Goal: Information Seeking & Learning: Learn about a topic

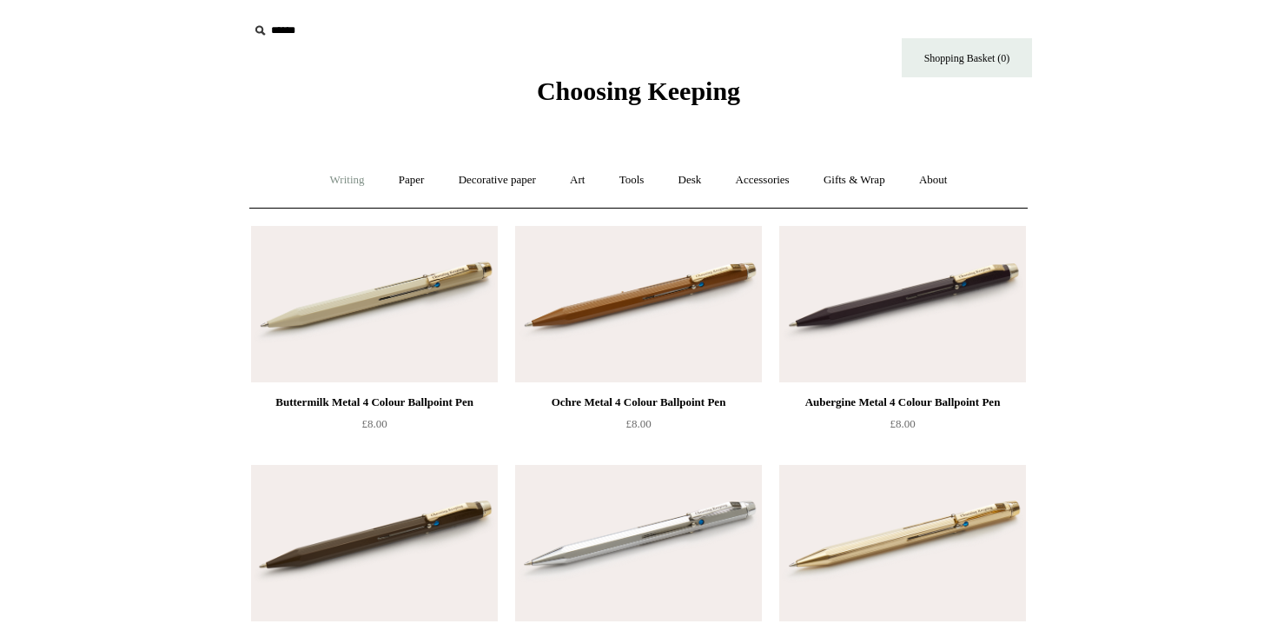
click at [334, 183] on link "Writing +" at bounding box center [348, 180] width 66 height 46
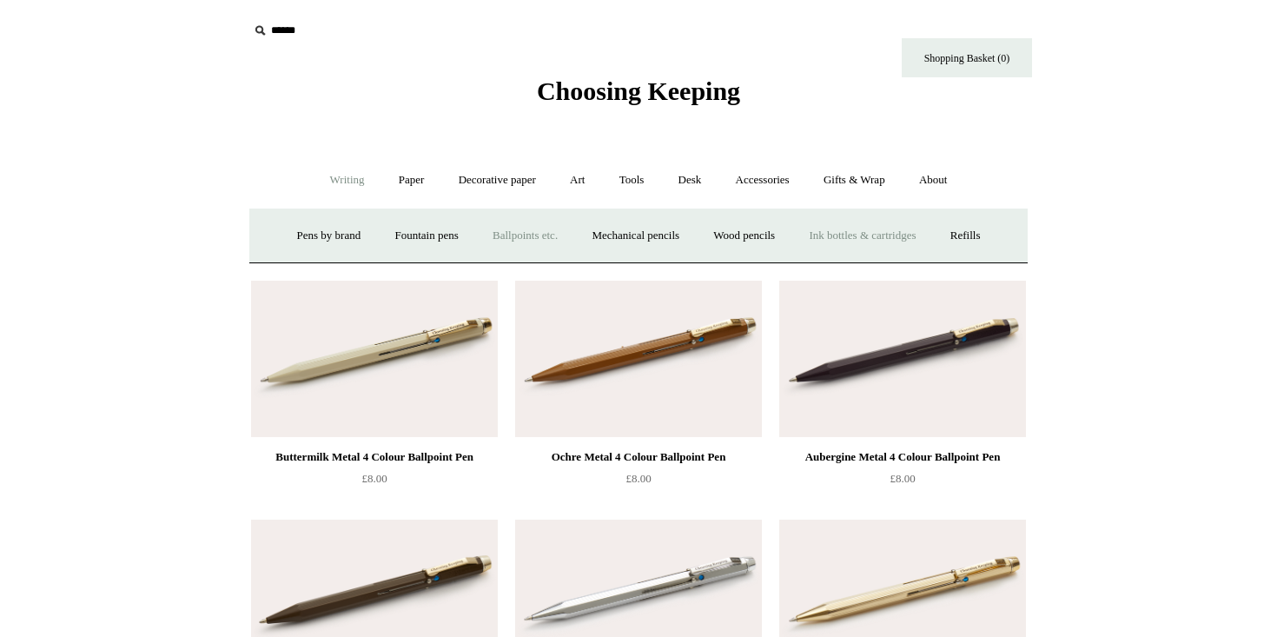
click at [836, 236] on link "Ink bottles & cartridges +" at bounding box center [862, 236] width 138 height 46
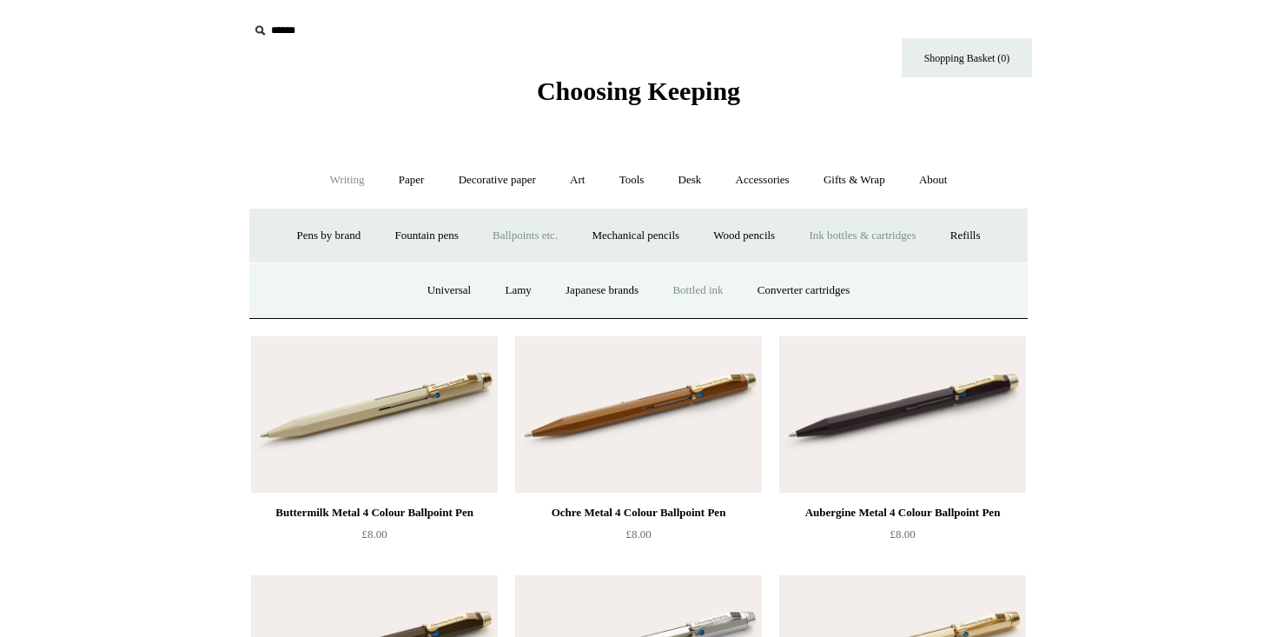
click at [714, 291] on link "Bottled ink" at bounding box center [698, 291] width 82 height 46
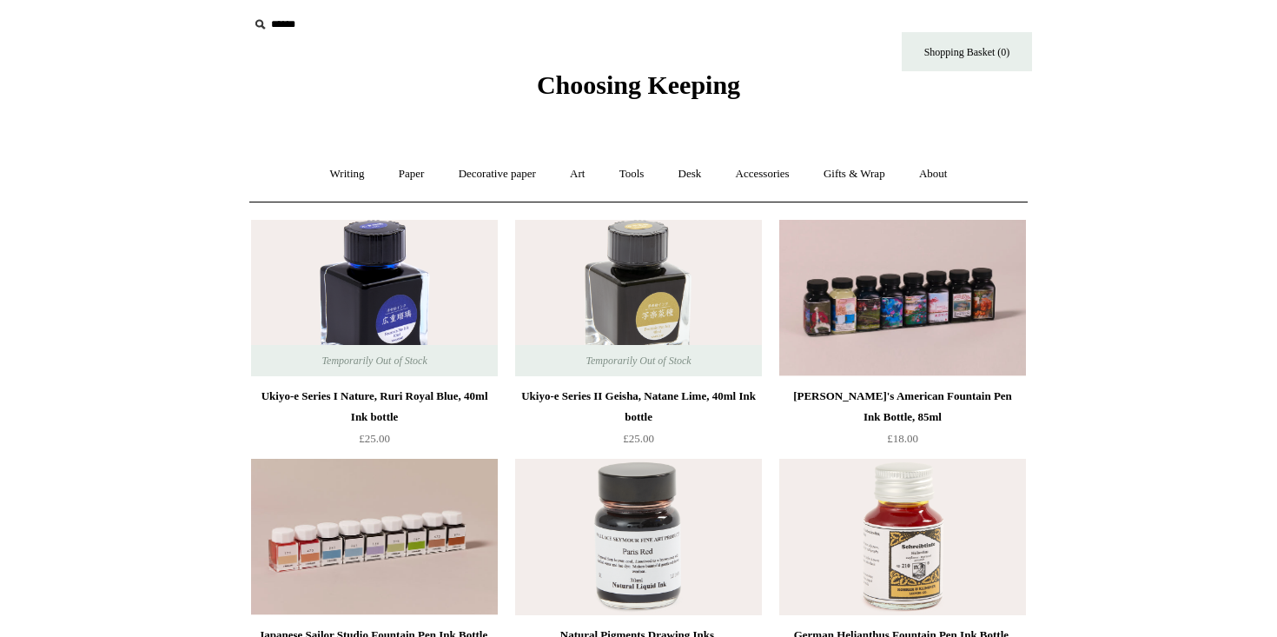
scroll to position [8, 0]
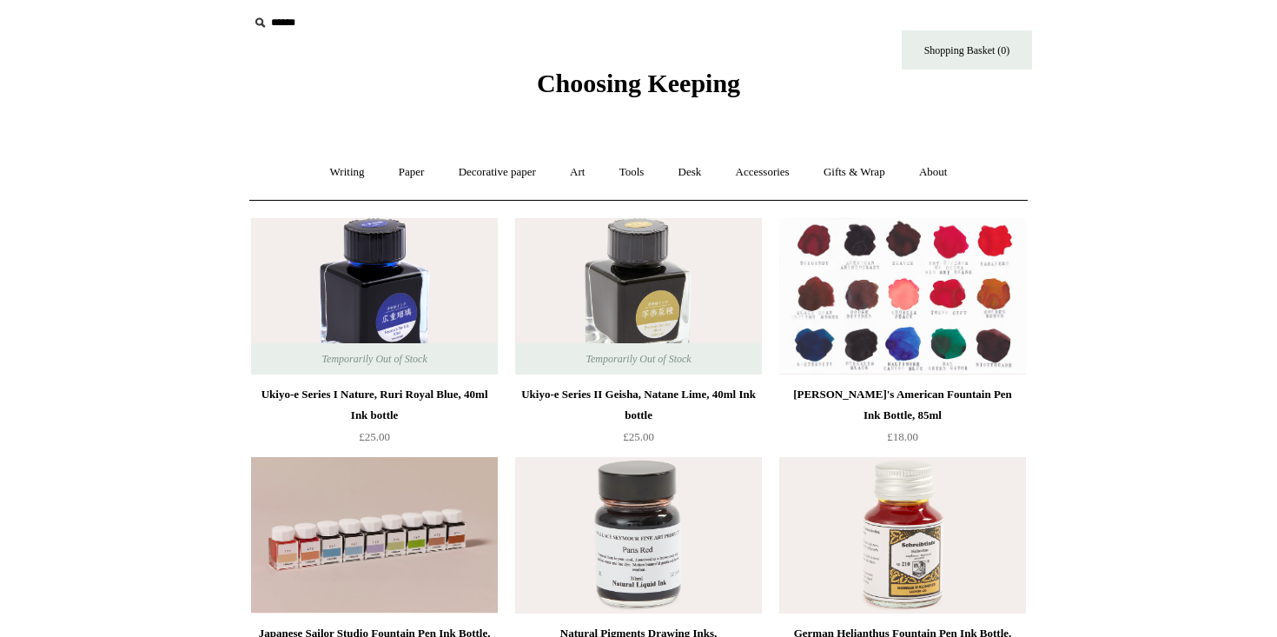
click at [976, 327] on img at bounding box center [902, 296] width 247 height 156
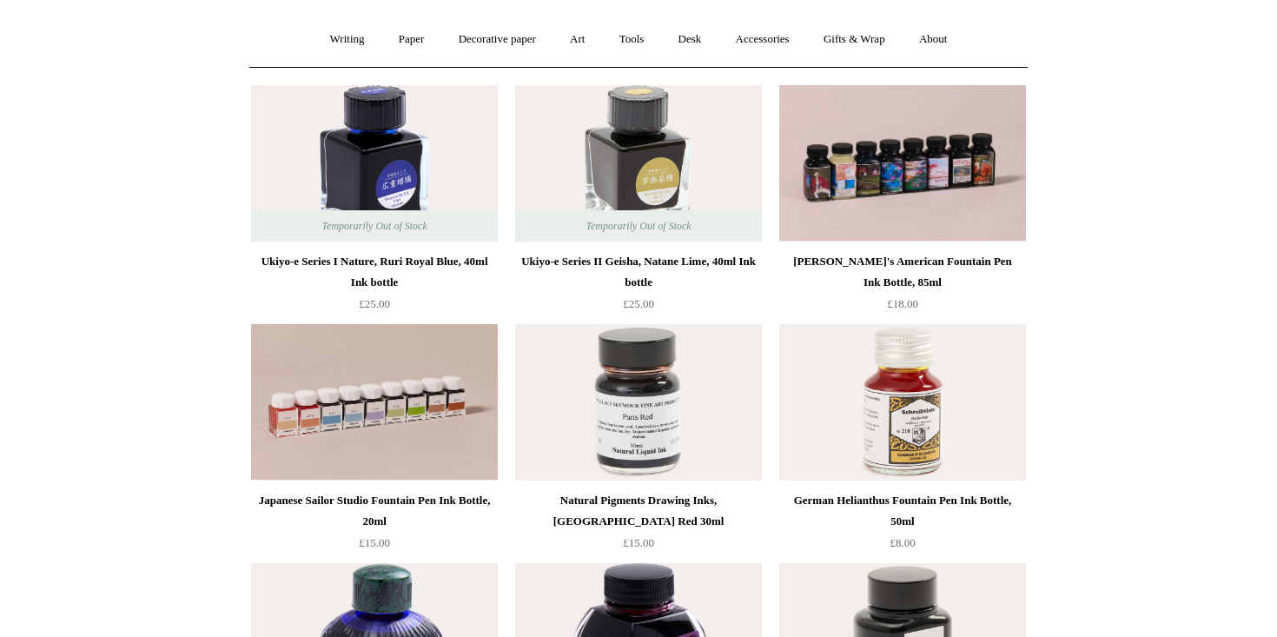
scroll to position [184, 0]
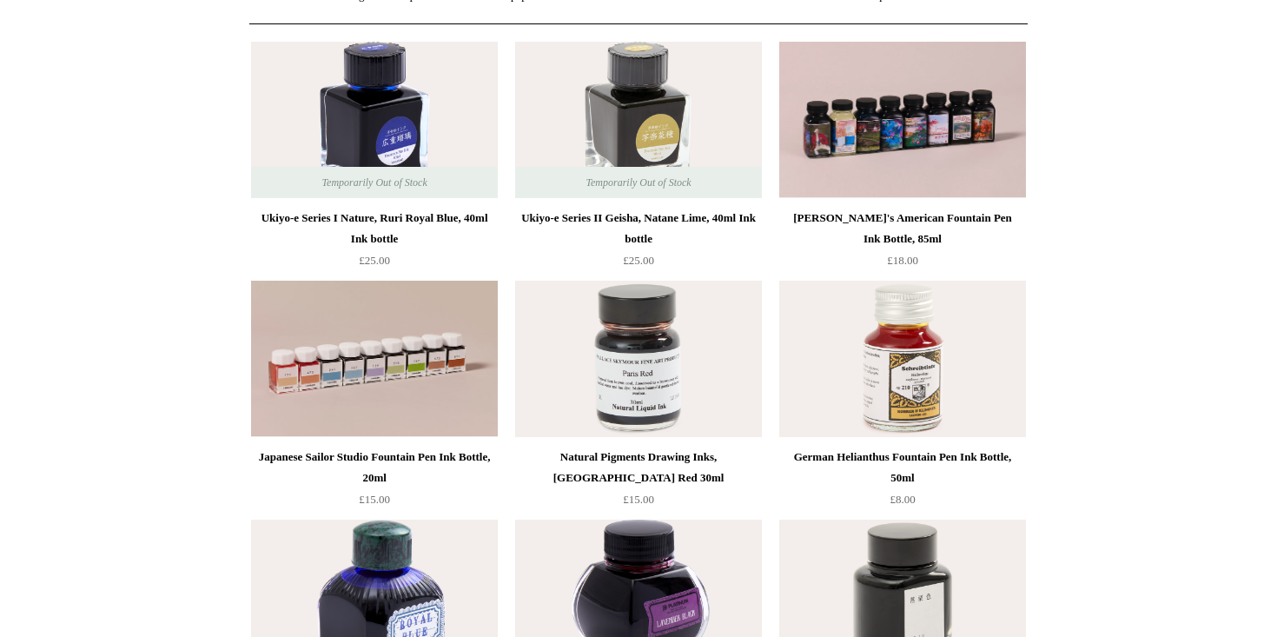
click at [699, 382] on img at bounding box center [638, 359] width 247 height 156
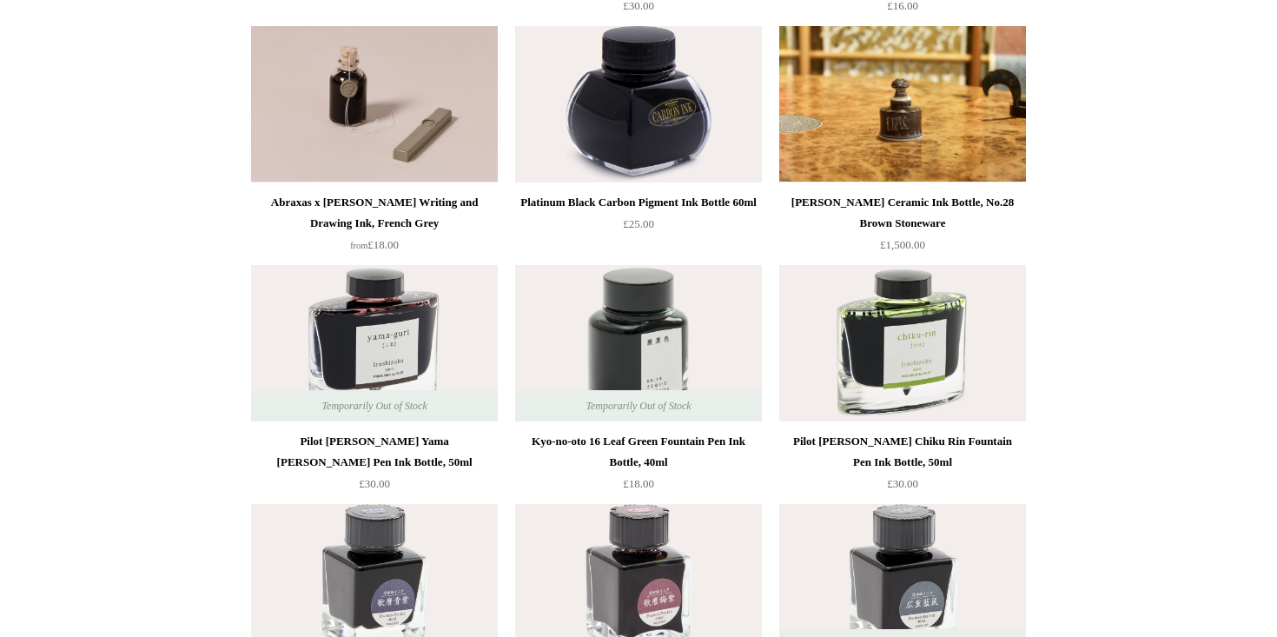
scroll to position [1218, 0]
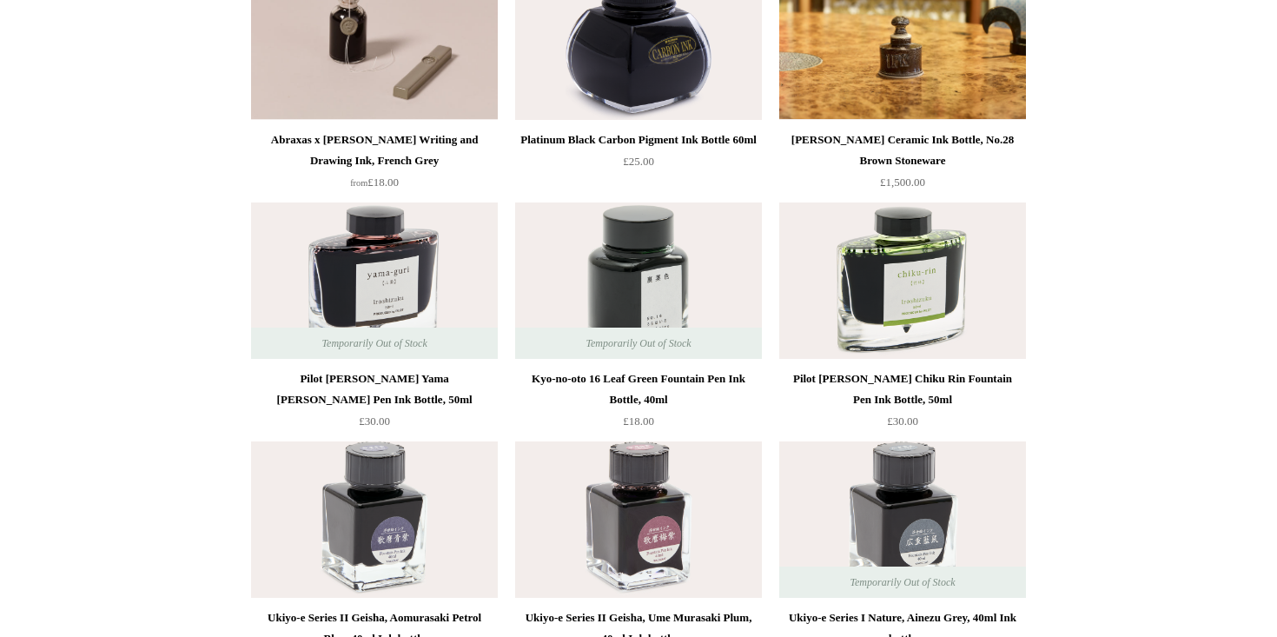
click at [355, 247] on img at bounding box center [374, 280] width 247 height 156
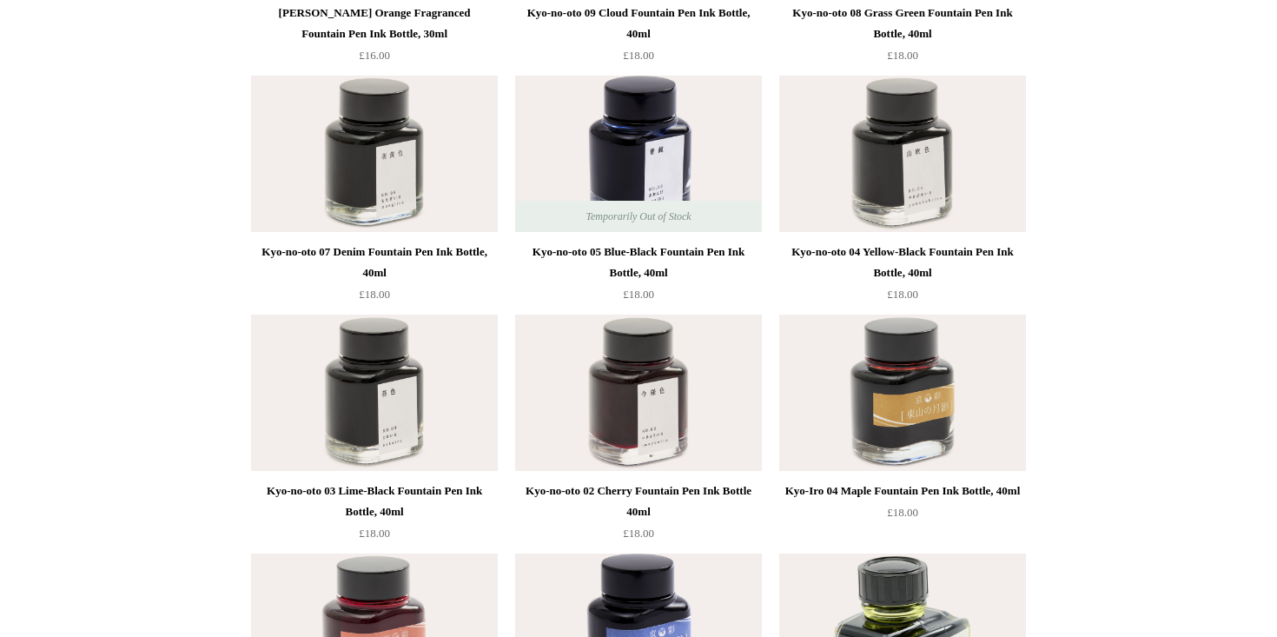
scroll to position [3260, 0]
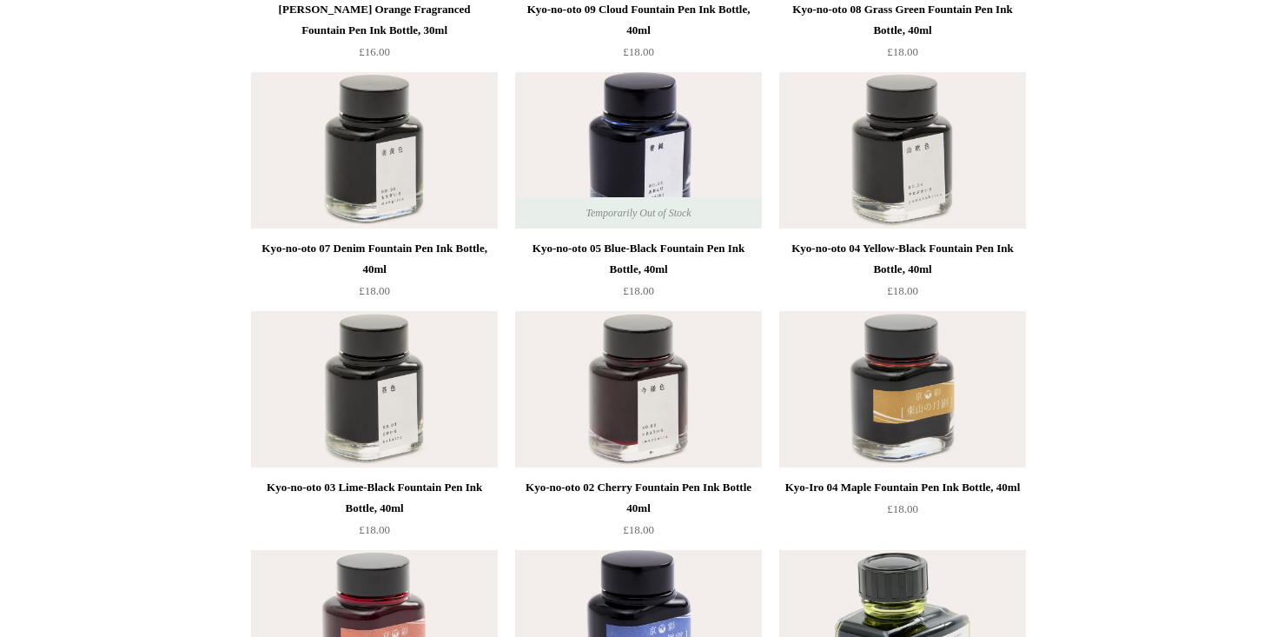
click at [598, 393] on img at bounding box center [638, 389] width 247 height 156
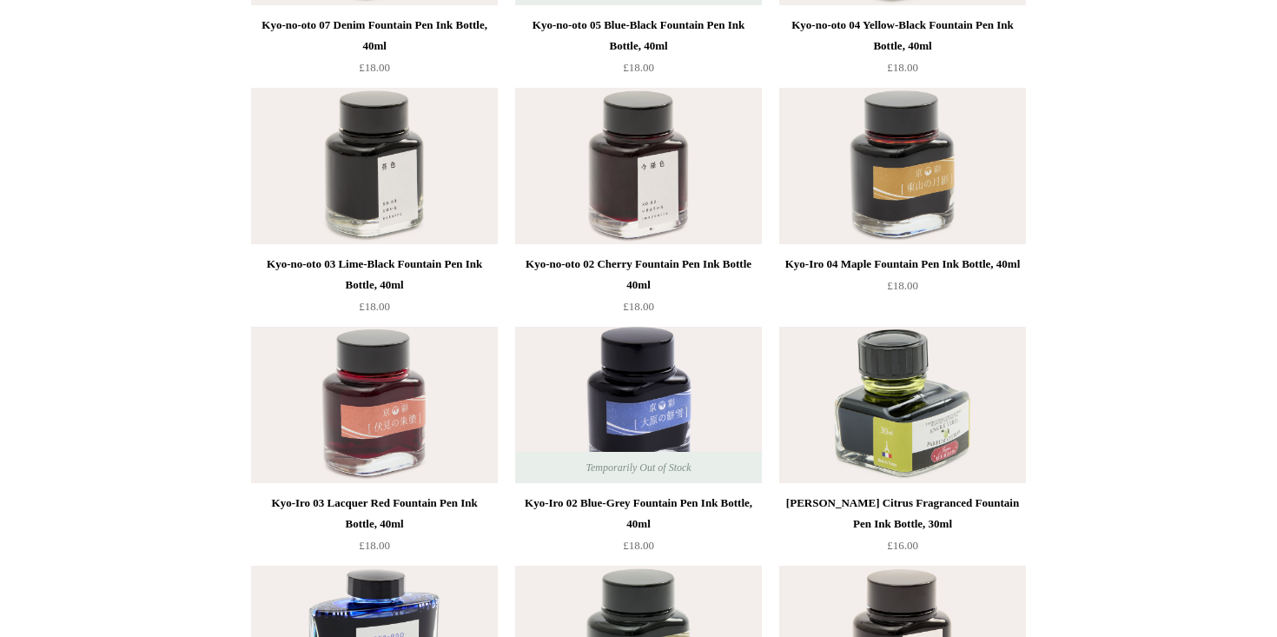
scroll to position [3520, 0]
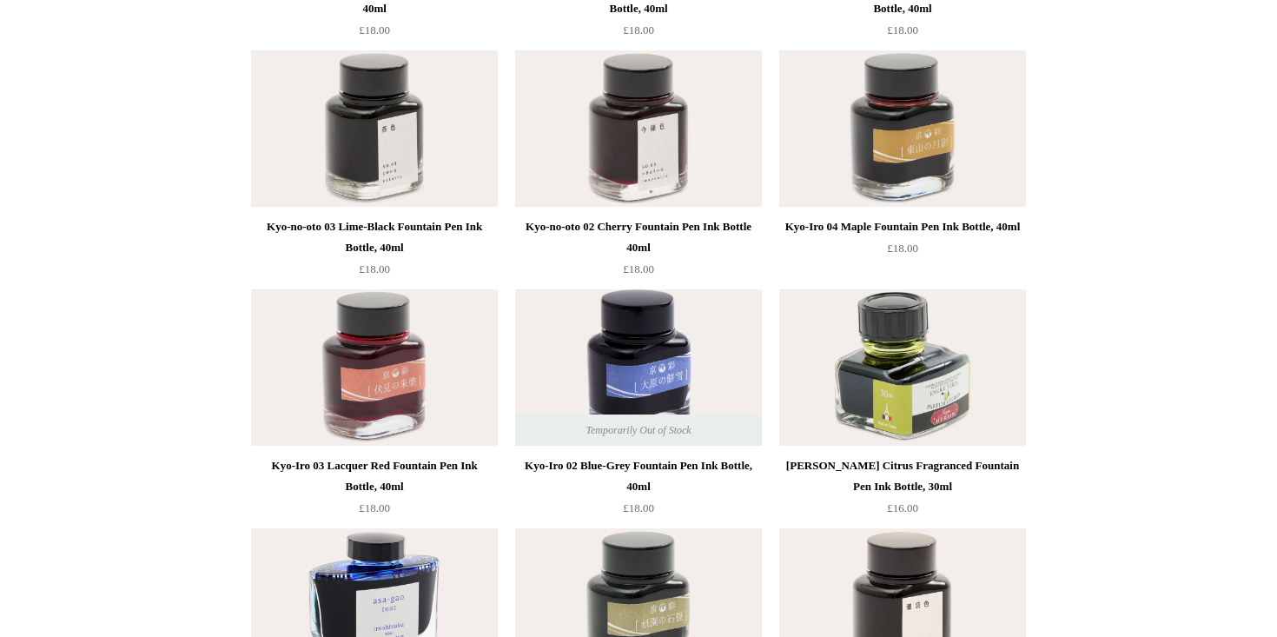
click at [409, 398] on img at bounding box center [374, 367] width 247 height 156
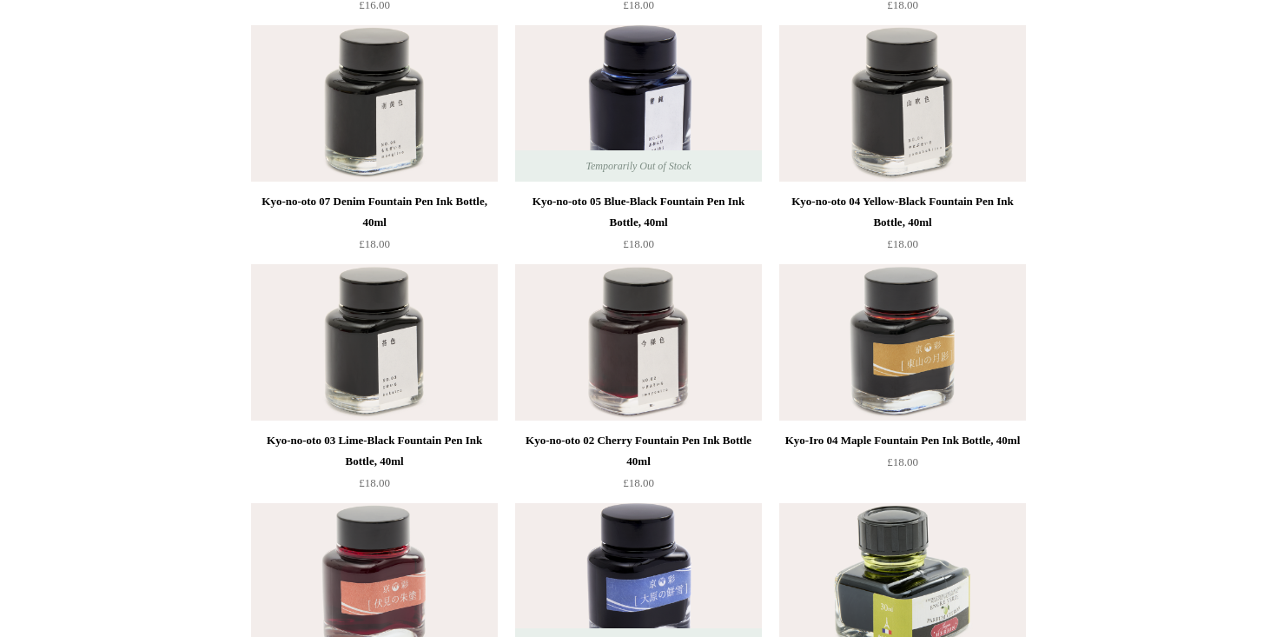
scroll to position [3306, 0]
click at [936, 333] on img at bounding box center [902, 343] width 247 height 156
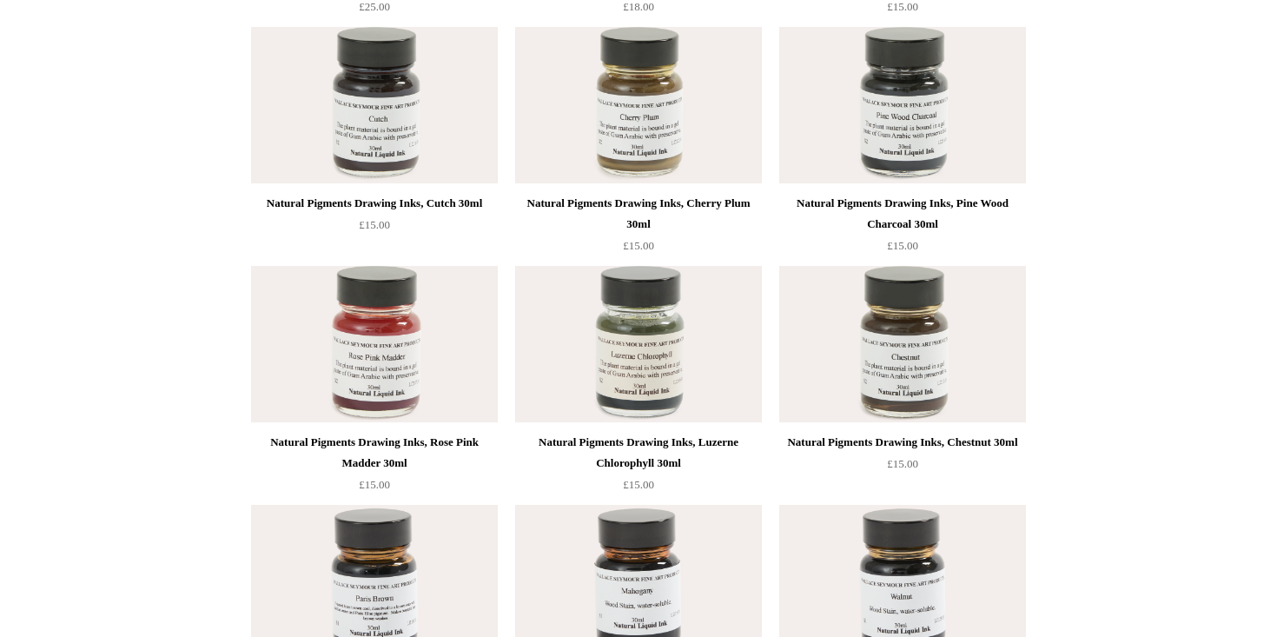
scroll to position [4500, 0]
click at [603, 350] on img at bounding box center [638, 343] width 247 height 156
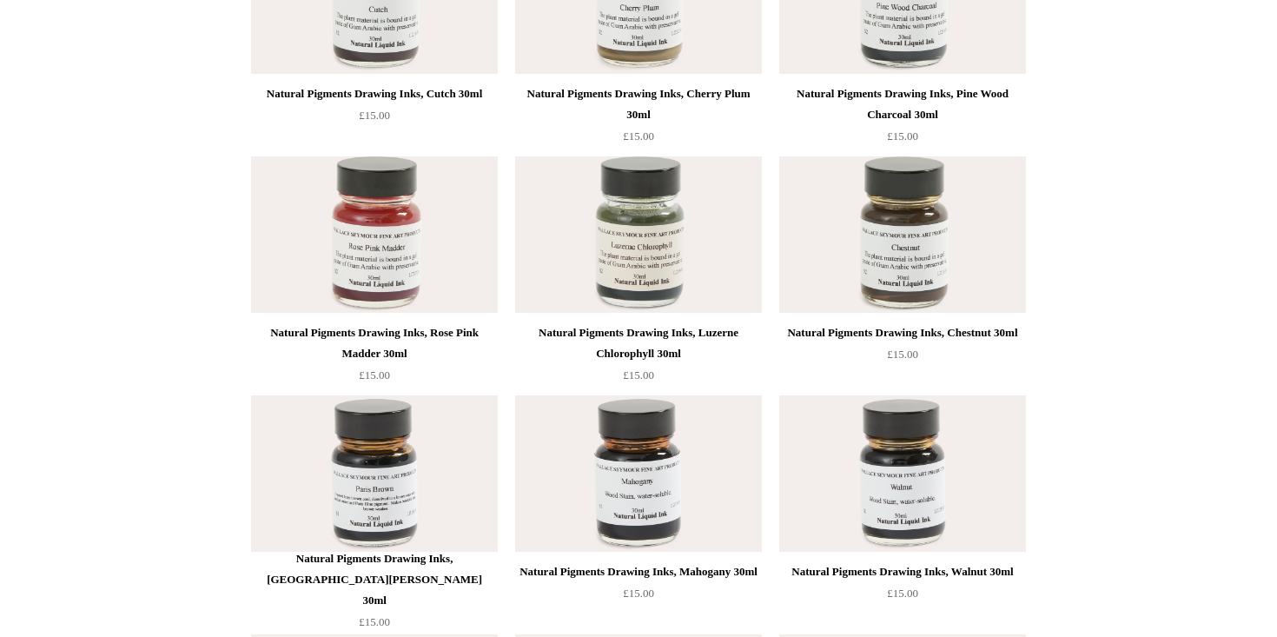
scroll to position [4610, 0]
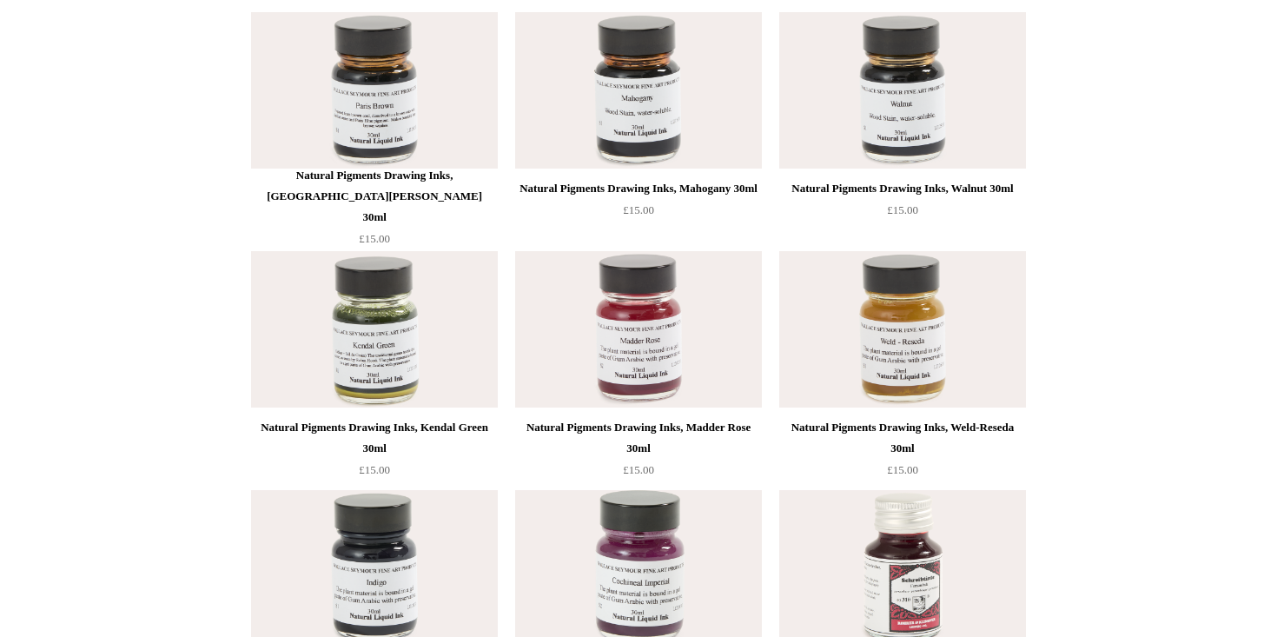
scroll to position [4993, 0]
click at [638, 321] on img at bounding box center [638, 328] width 247 height 156
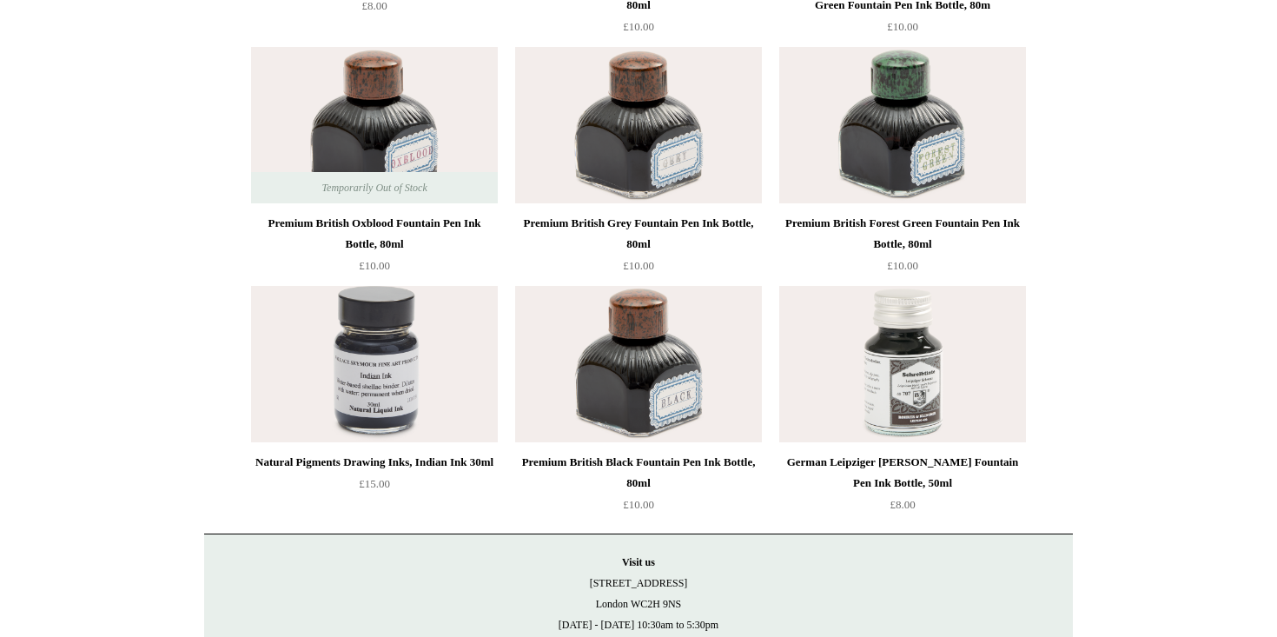
scroll to position [6798, 0]
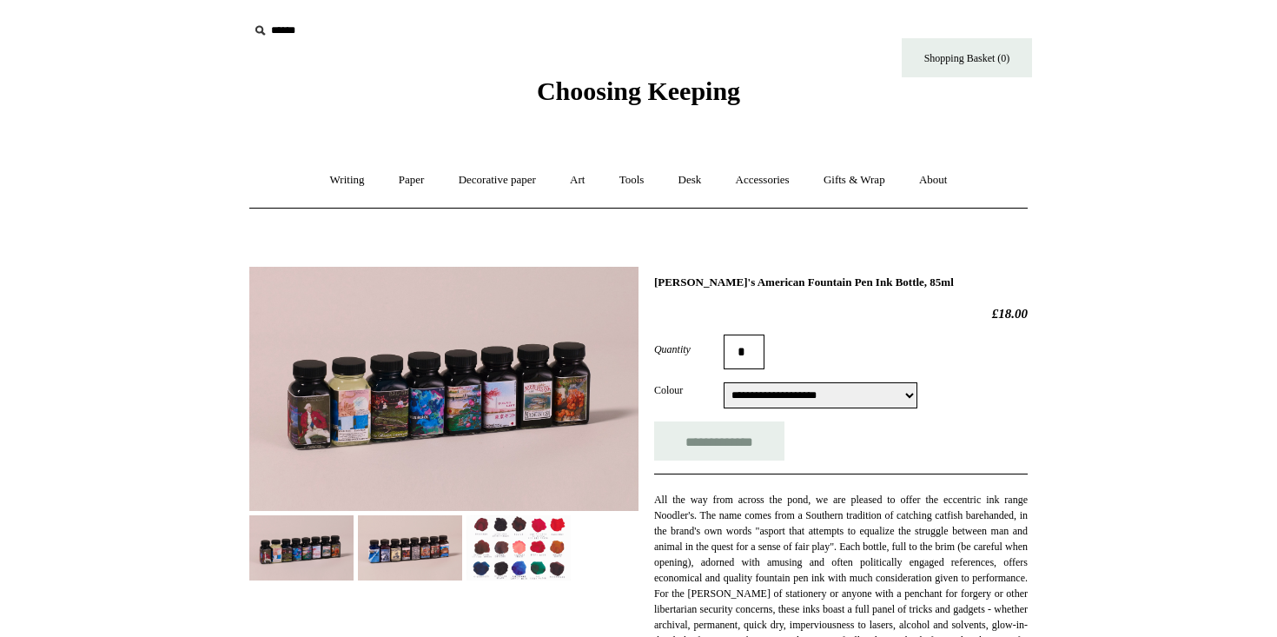
click at [518, 556] on img at bounding box center [519, 547] width 104 height 65
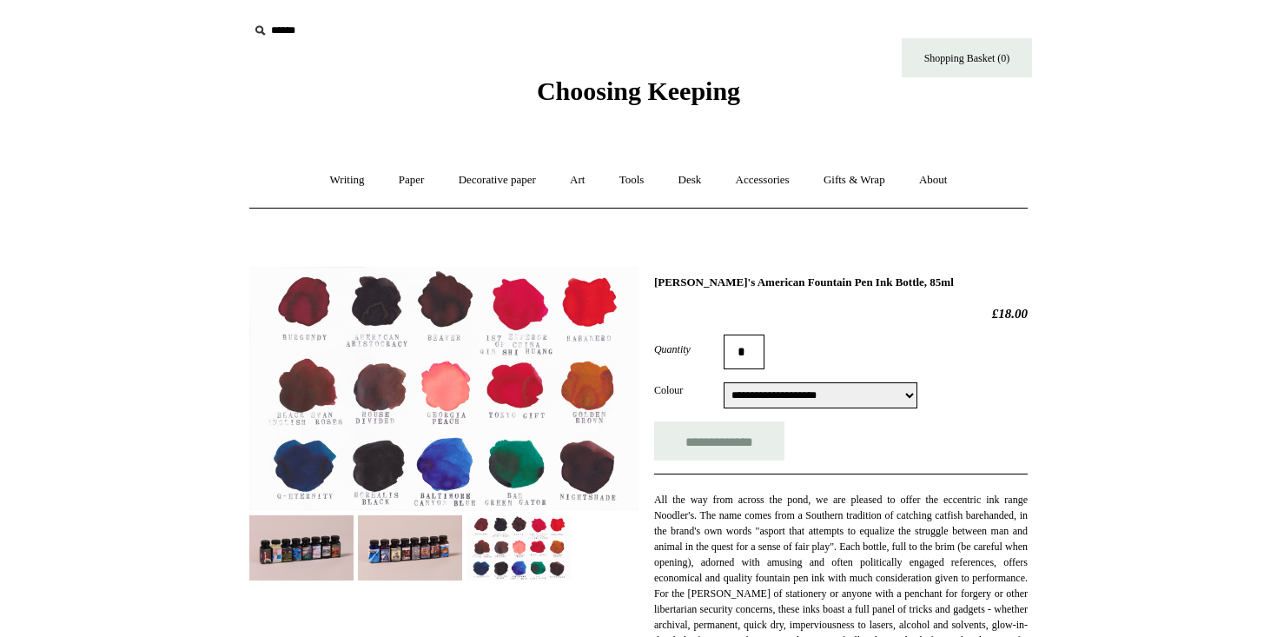
click at [321, 394] on img at bounding box center [443, 389] width 389 height 244
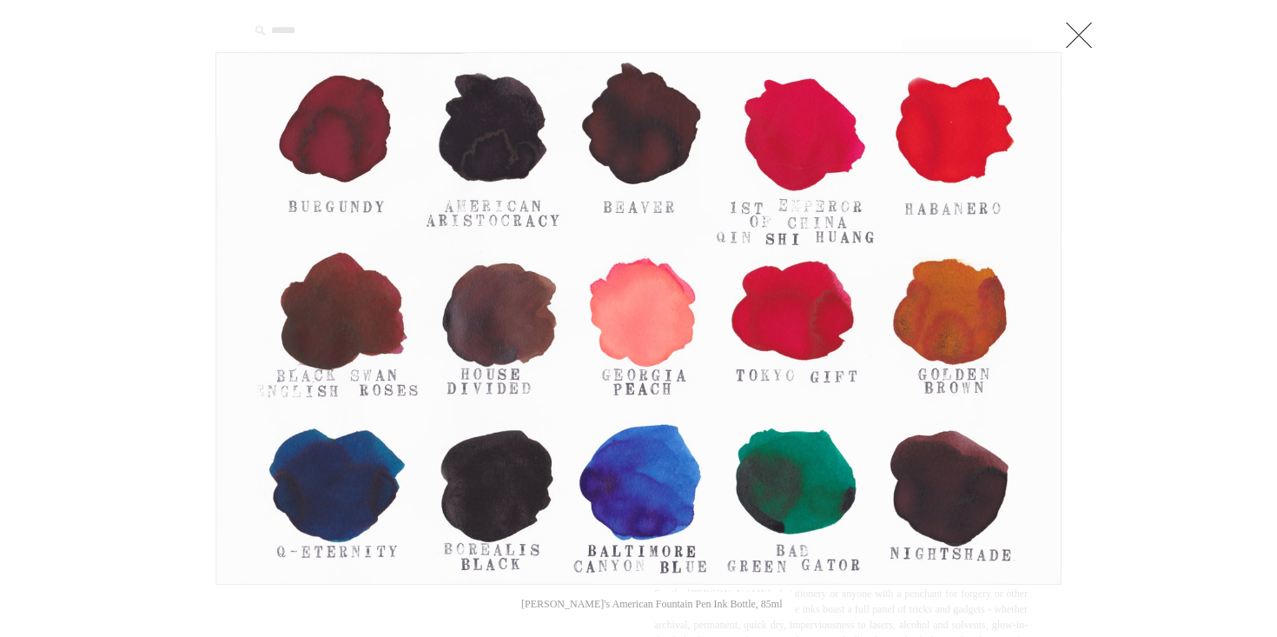
click at [1083, 42] on link at bounding box center [1079, 34] width 35 height 35
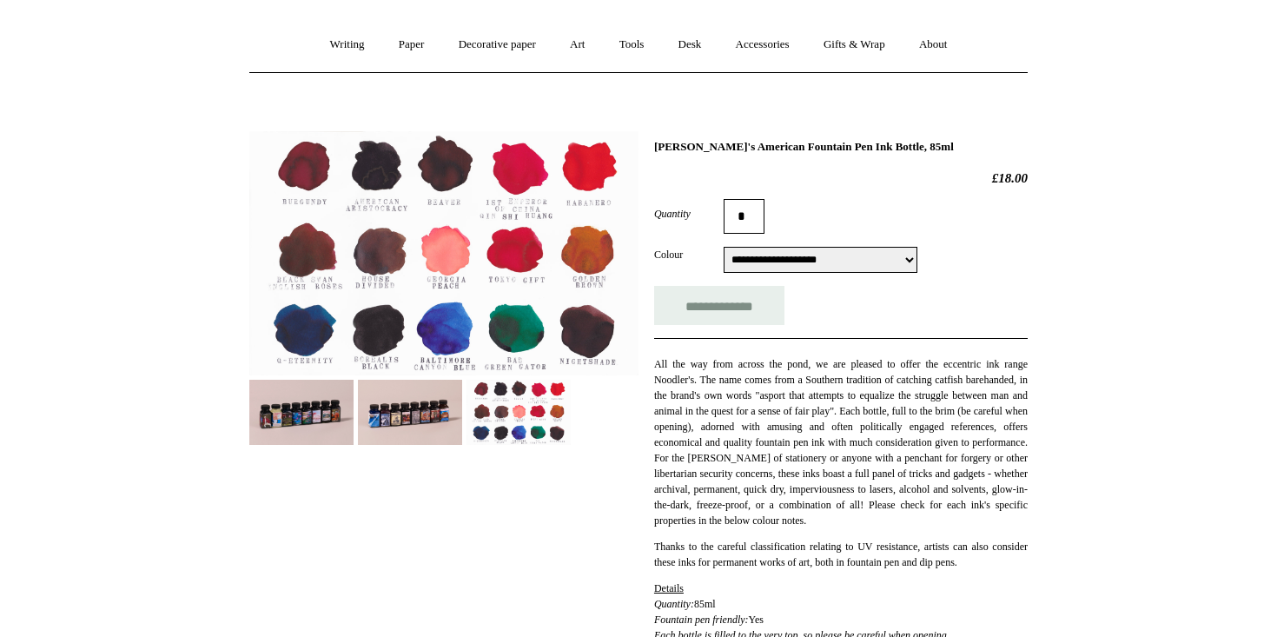
scroll to position [136, 0]
click at [278, 412] on img at bounding box center [301, 411] width 104 height 65
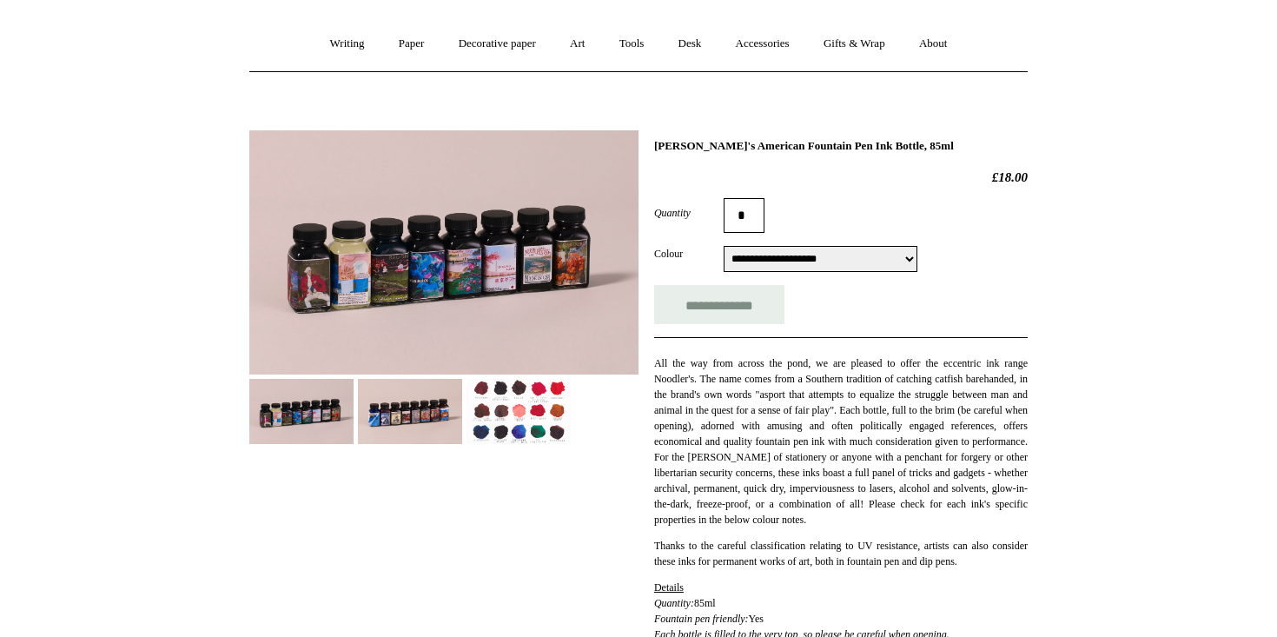
click at [365, 426] on img at bounding box center [410, 411] width 104 height 65
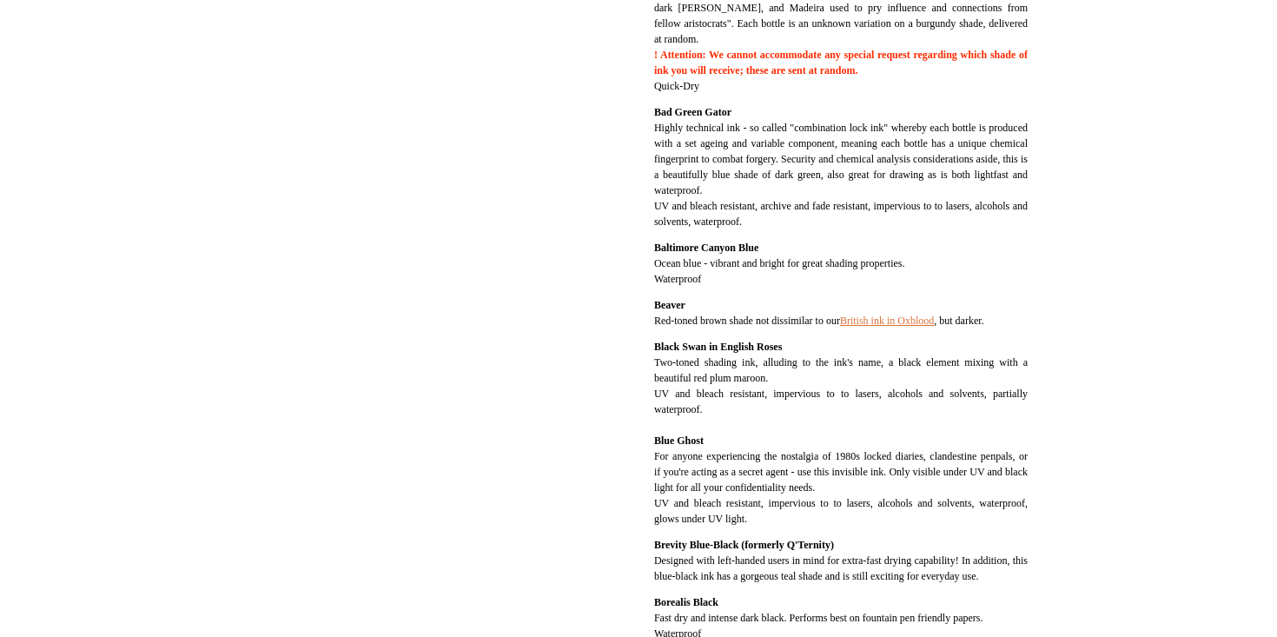
scroll to position [913, 0]
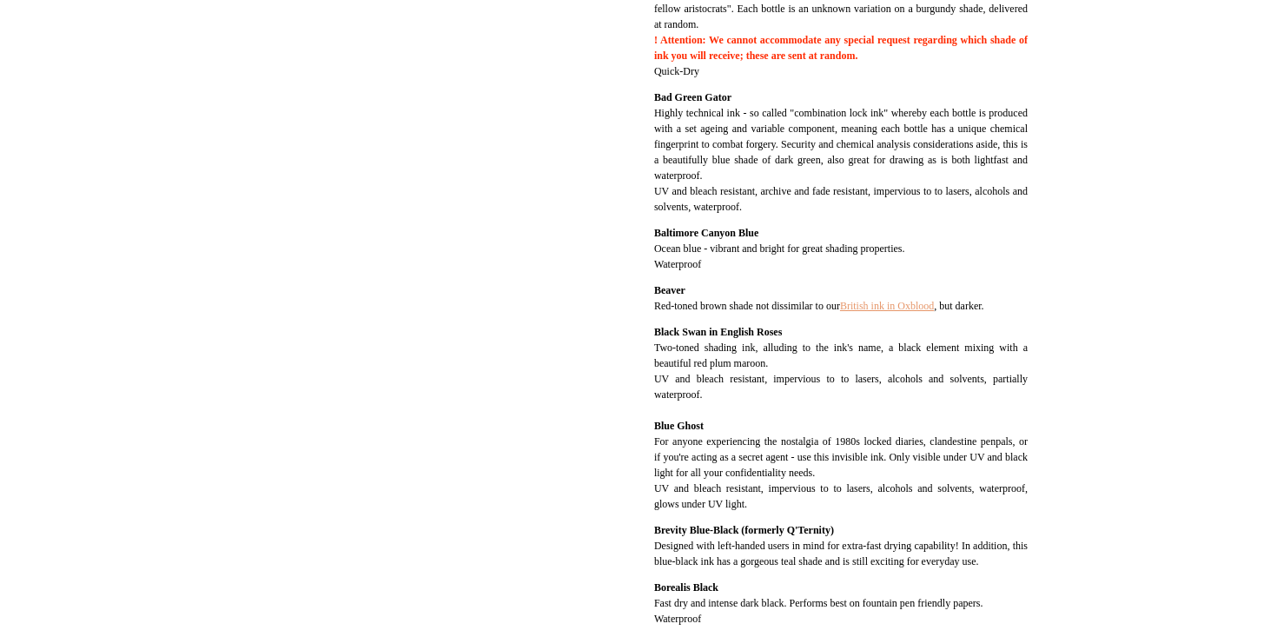
click at [934, 312] on link "British ink in Oxblood" at bounding box center [887, 306] width 94 height 12
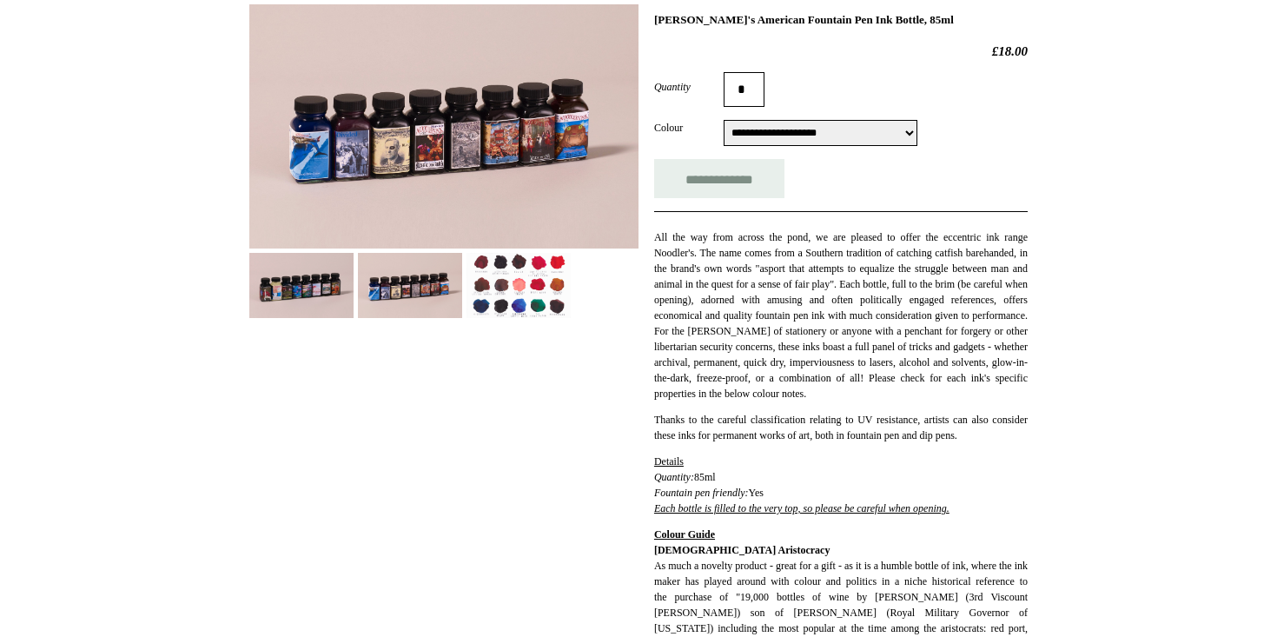
scroll to position [0, 0]
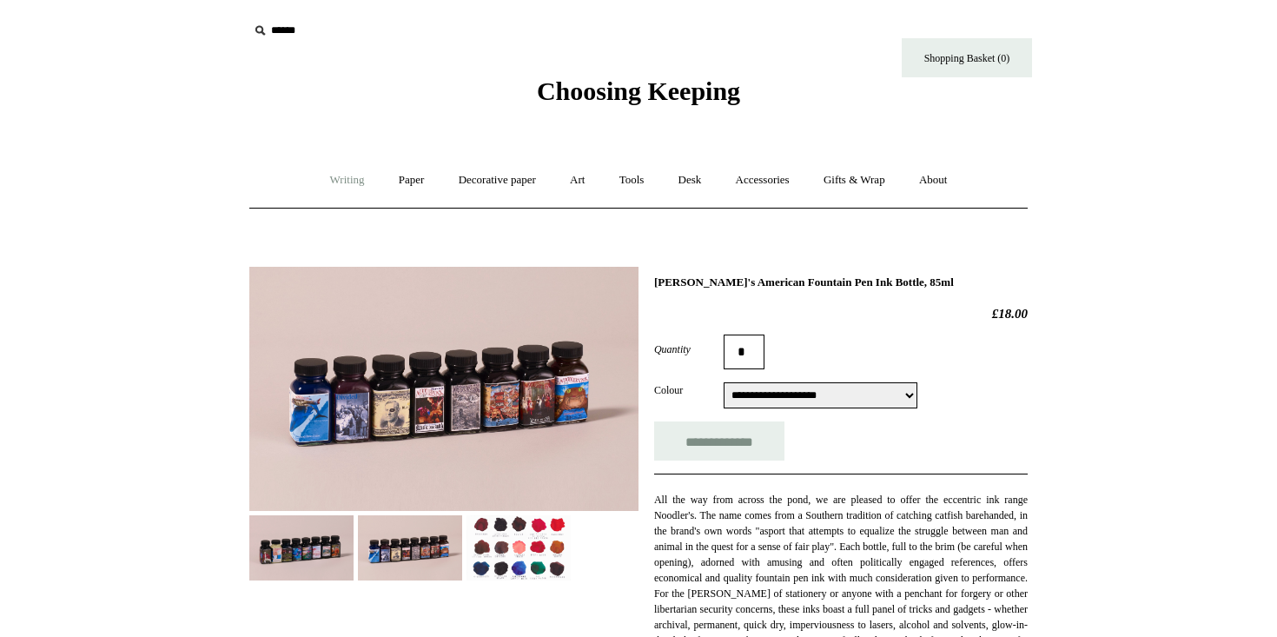
click at [355, 179] on link "Writing +" at bounding box center [348, 180] width 66 height 46
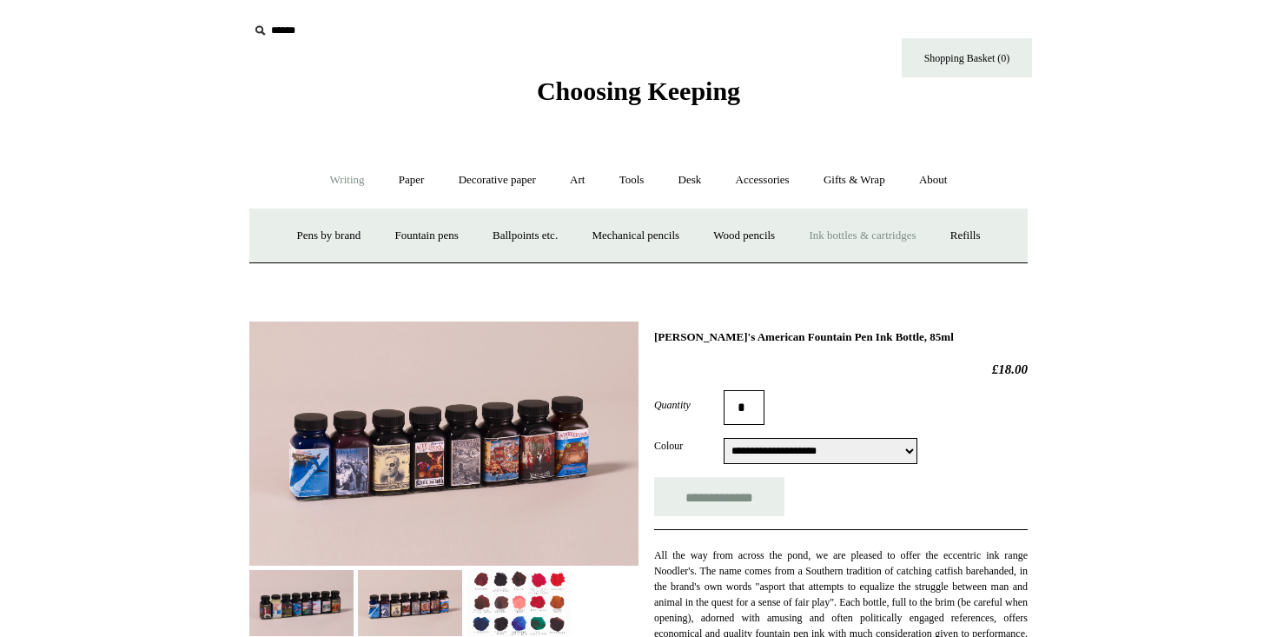
click at [842, 244] on link "Ink bottles & cartridges +" at bounding box center [862, 236] width 138 height 46
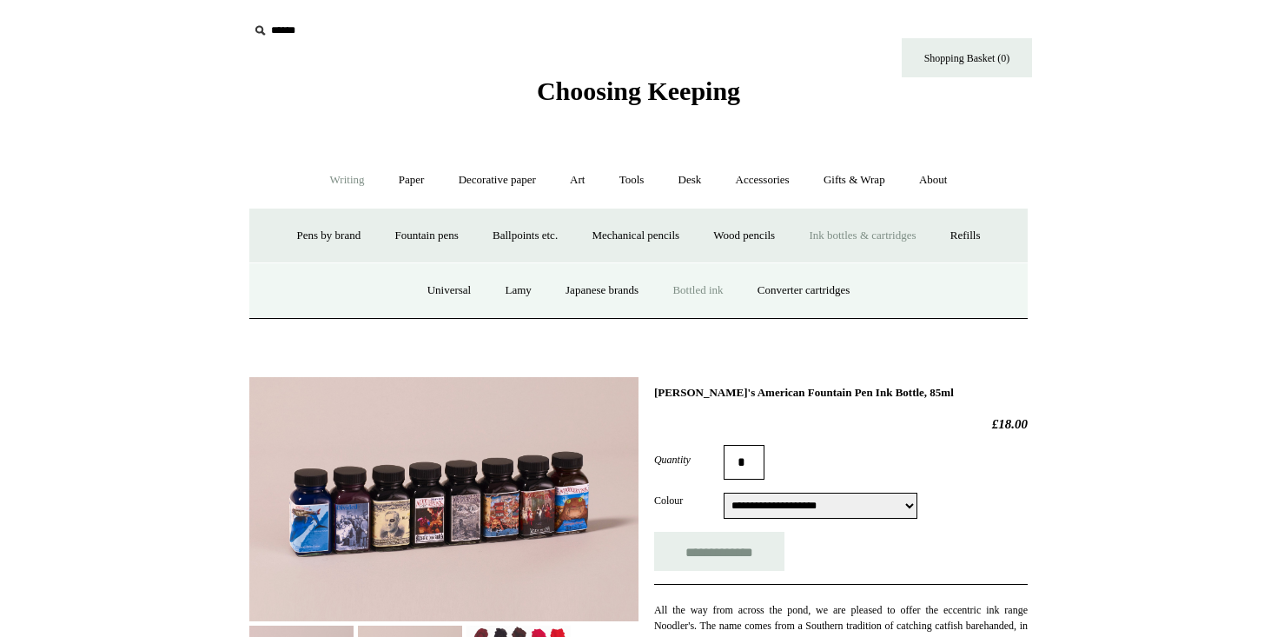
click at [704, 294] on link "Bottled ink" at bounding box center [698, 291] width 82 height 46
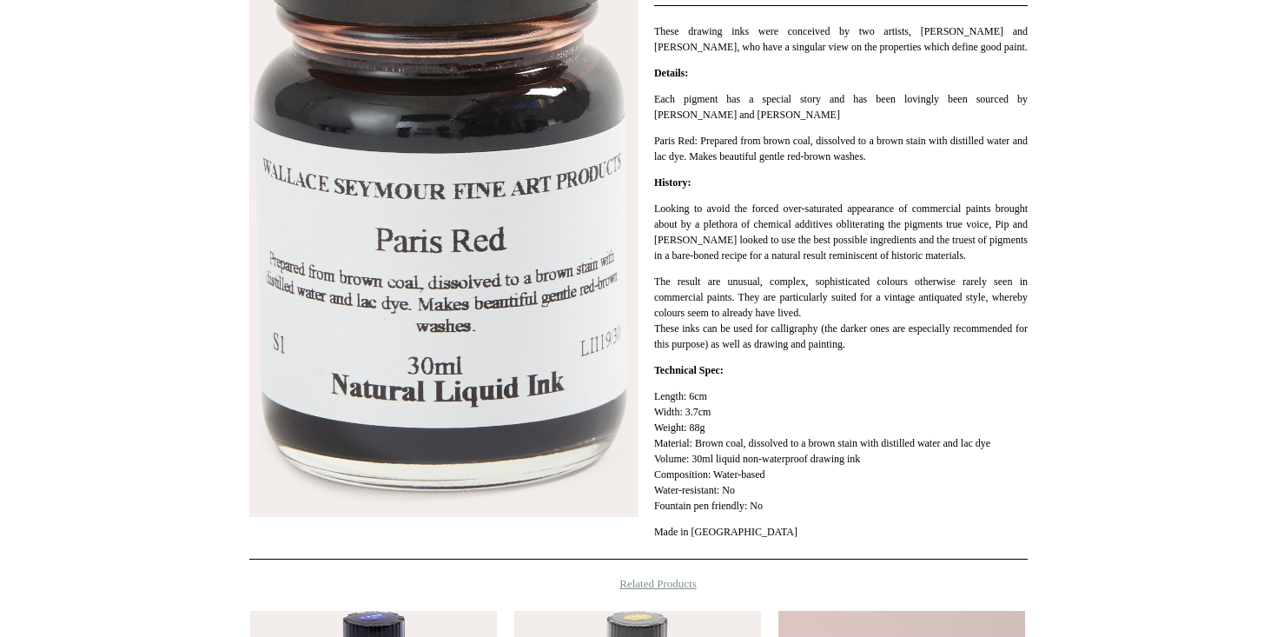
scroll to position [362, 0]
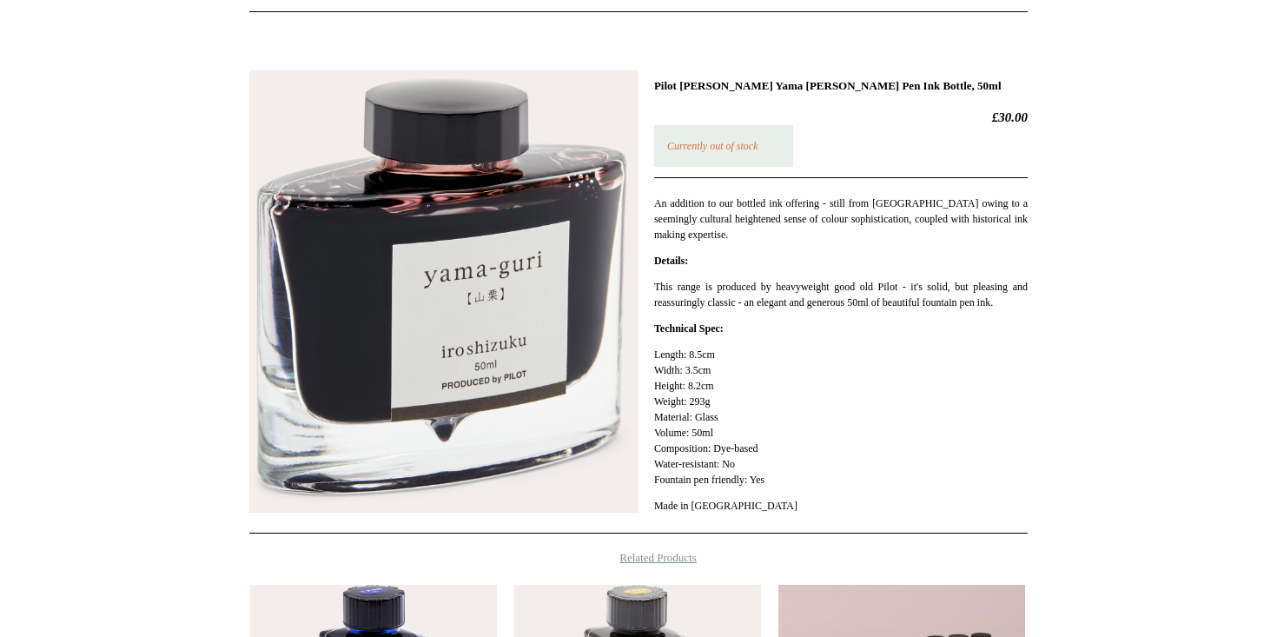
scroll to position [181, 0]
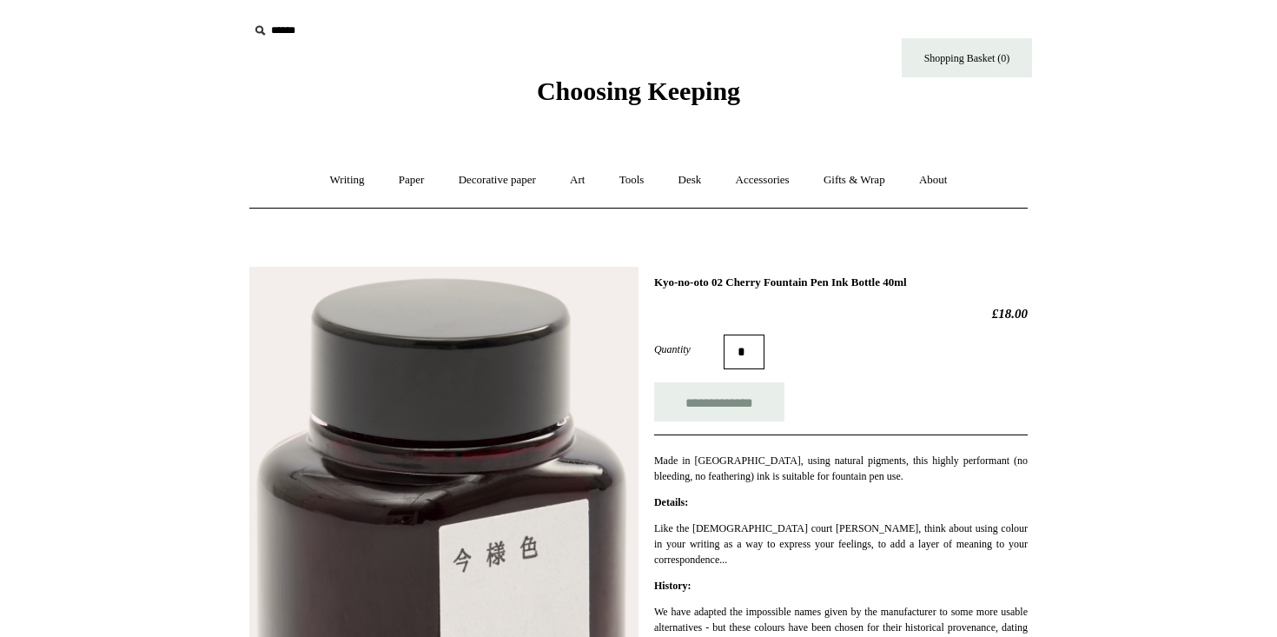
scroll to position [404, 0]
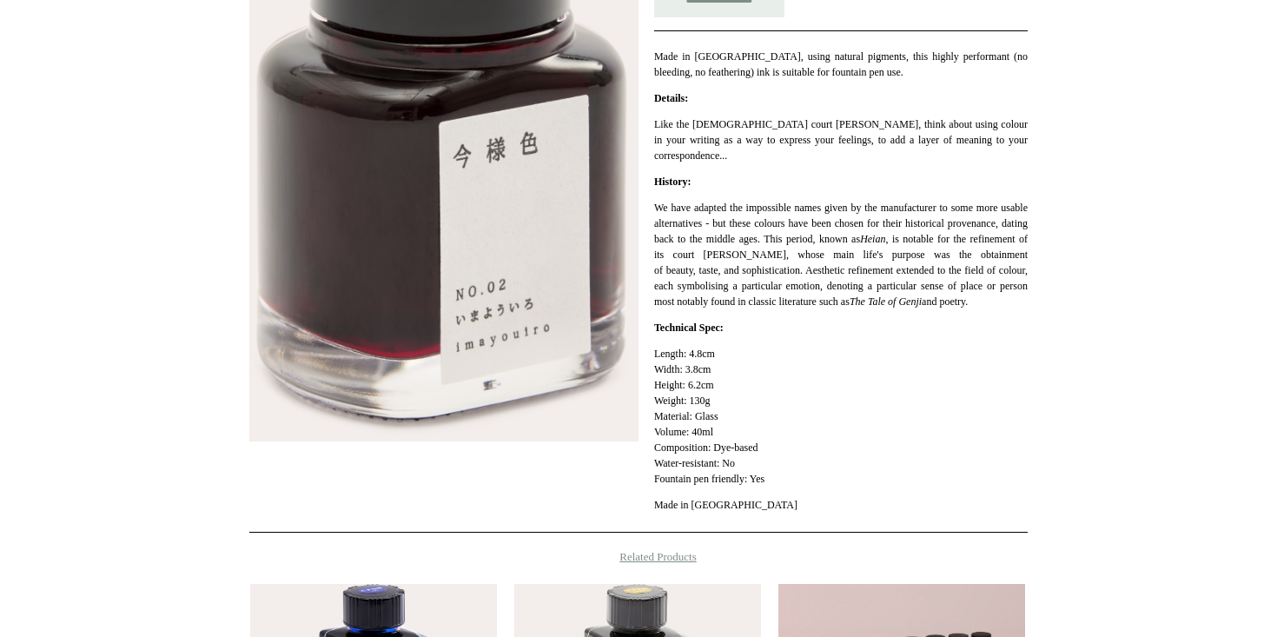
click at [571, 229] on img at bounding box center [443, 152] width 389 height 579
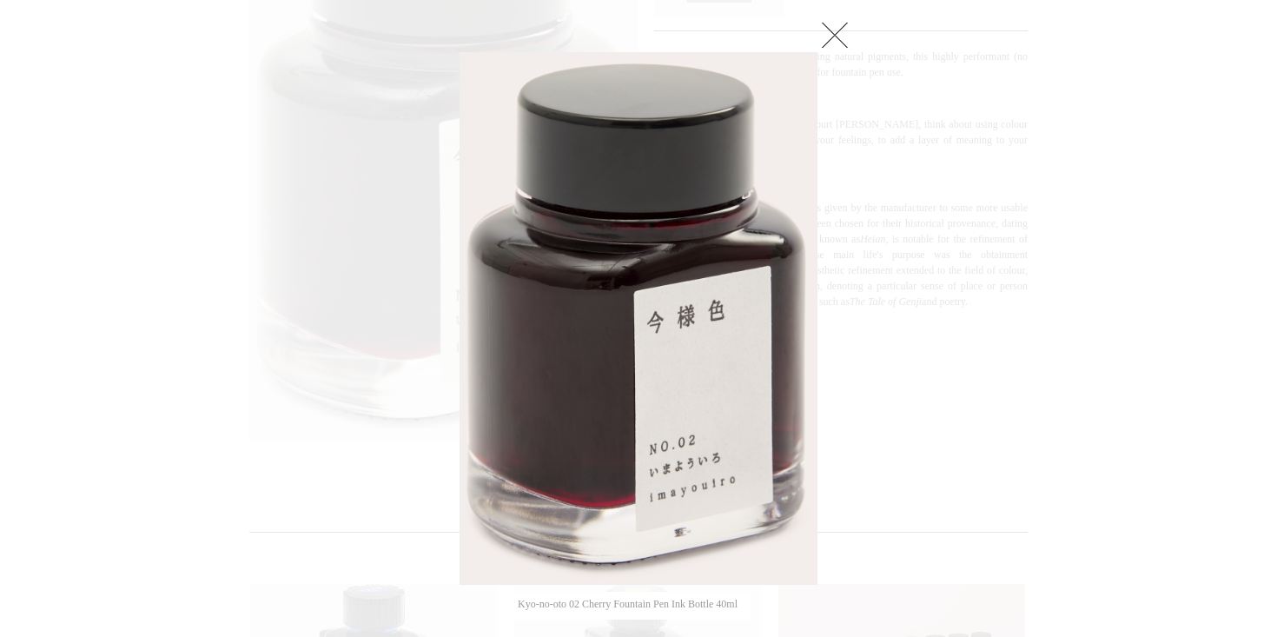
click at [571, 229] on img at bounding box center [638, 318] width 356 height 531
click at [950, 216] on div at bounding box center [638, 342] width 1277 height 1492
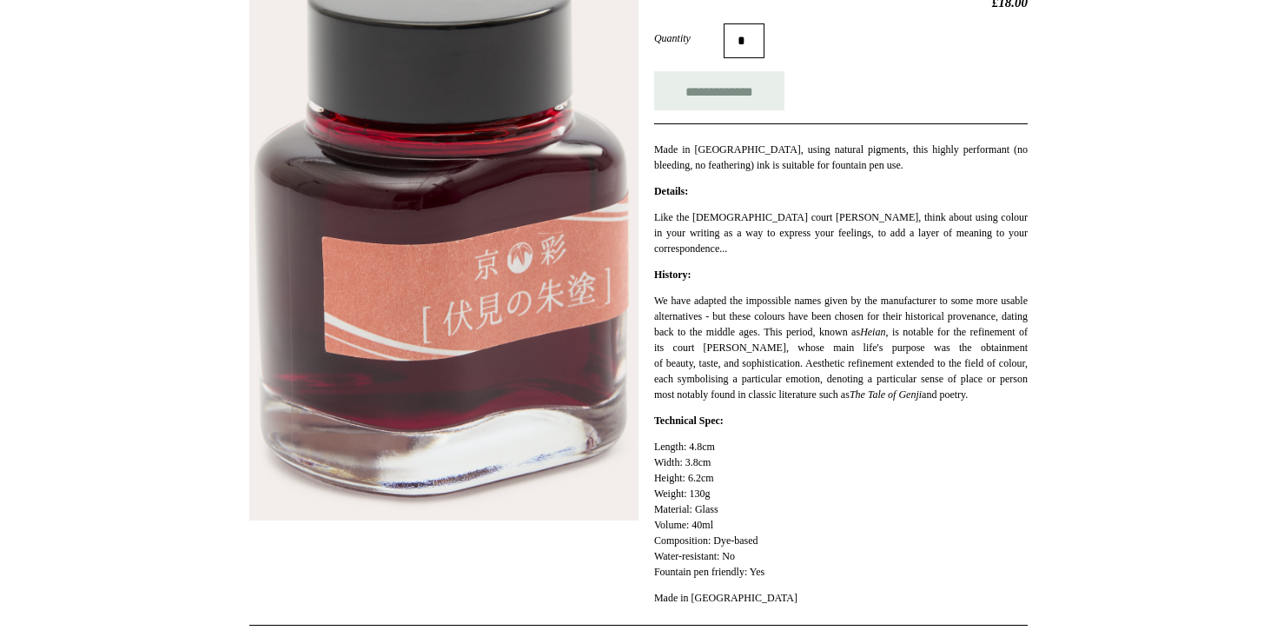
scroll to position [163, 0]
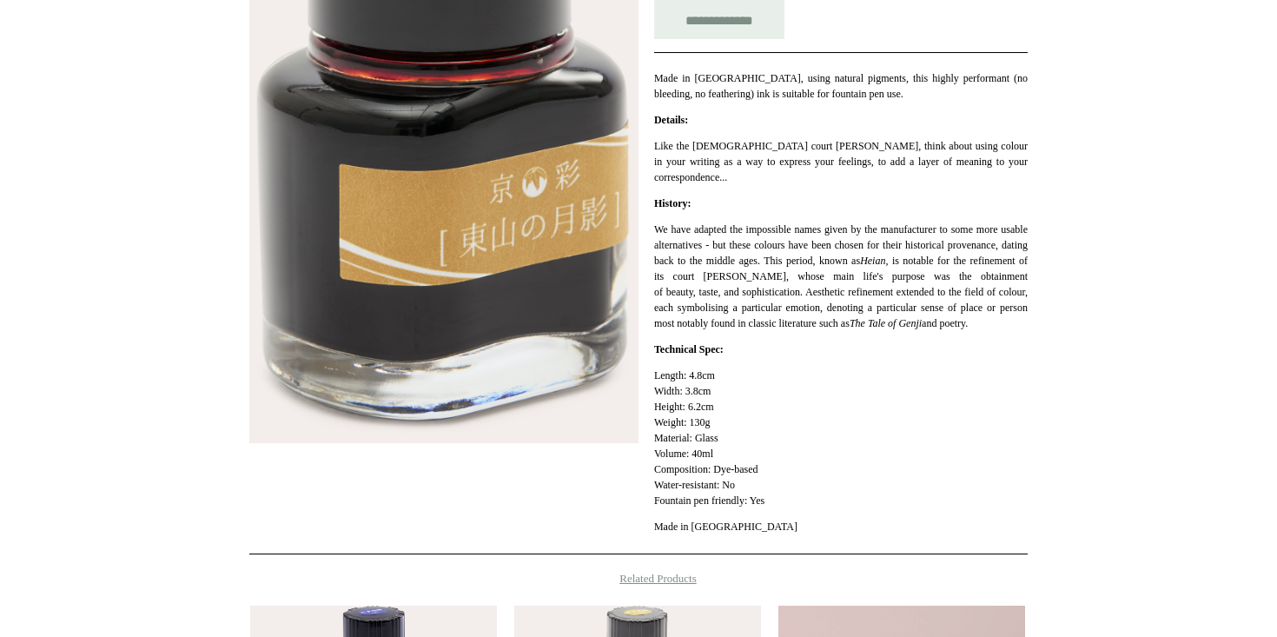
scroll to position [361, 0]
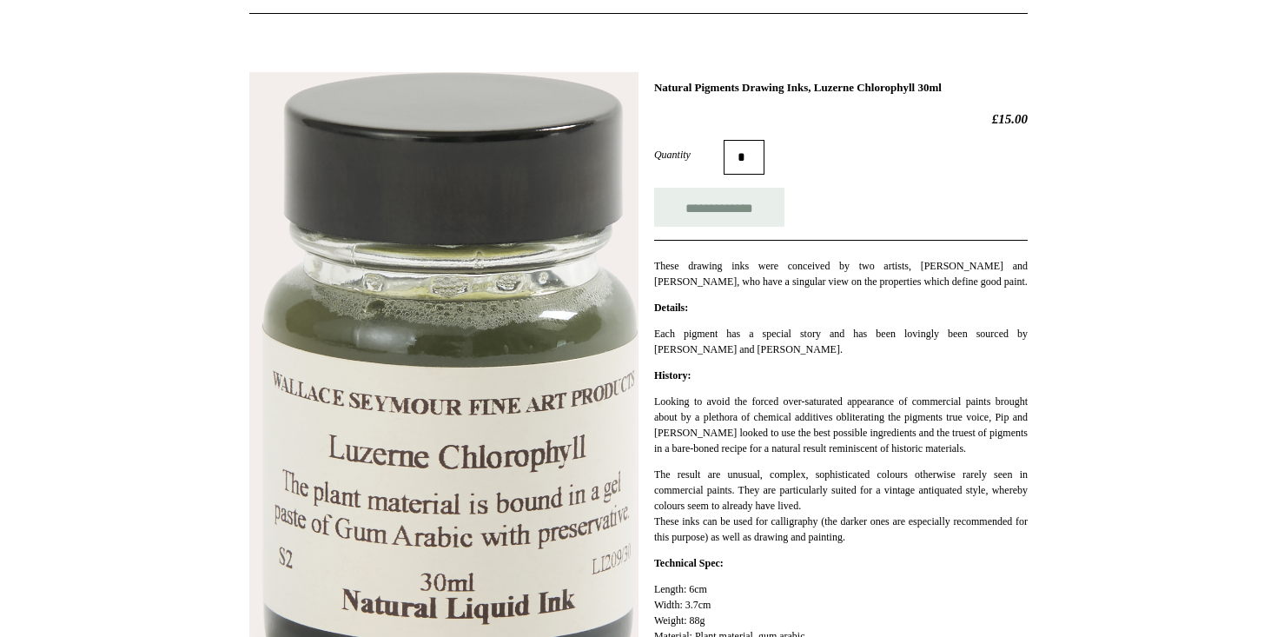
scroll to position [248, 0]
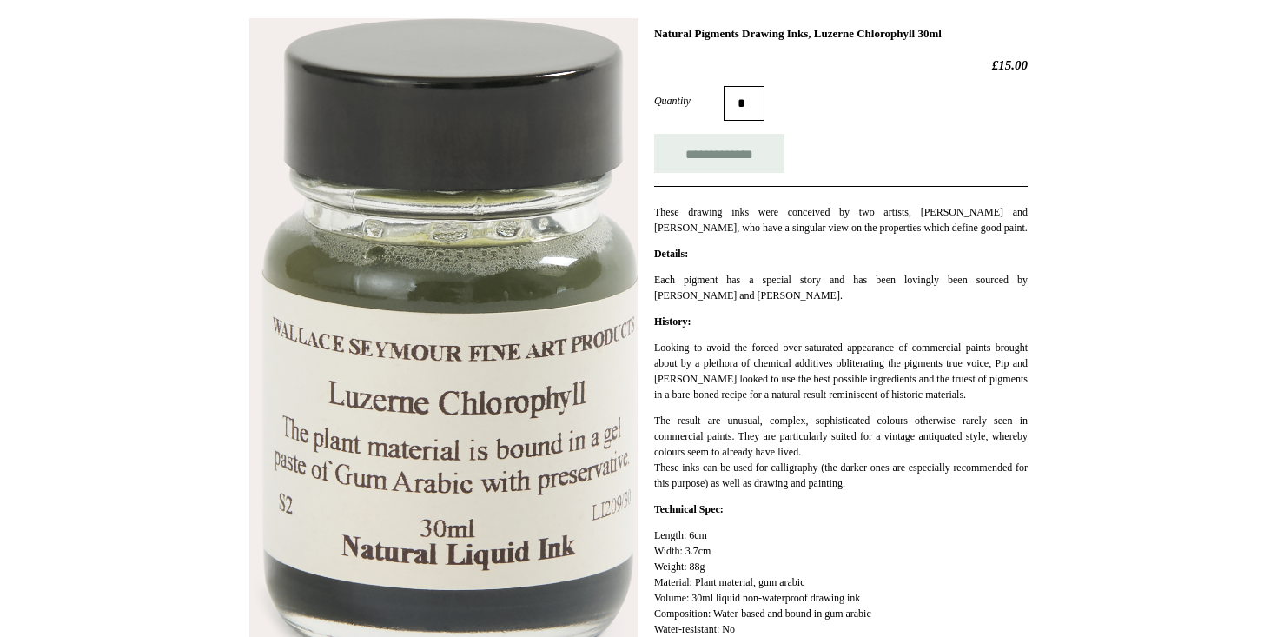
drag, startPoint x: 1012, startPoint y: 31, endPoint x: 650, endPoint y: 29, distance: 362.3
click at [650, 29] on div "**********" at bounding box center [638, 352] width 778 height 694
copy h1 "Natural Pigments Drawing Inks, Luzerne Chlorophyll 30ml"
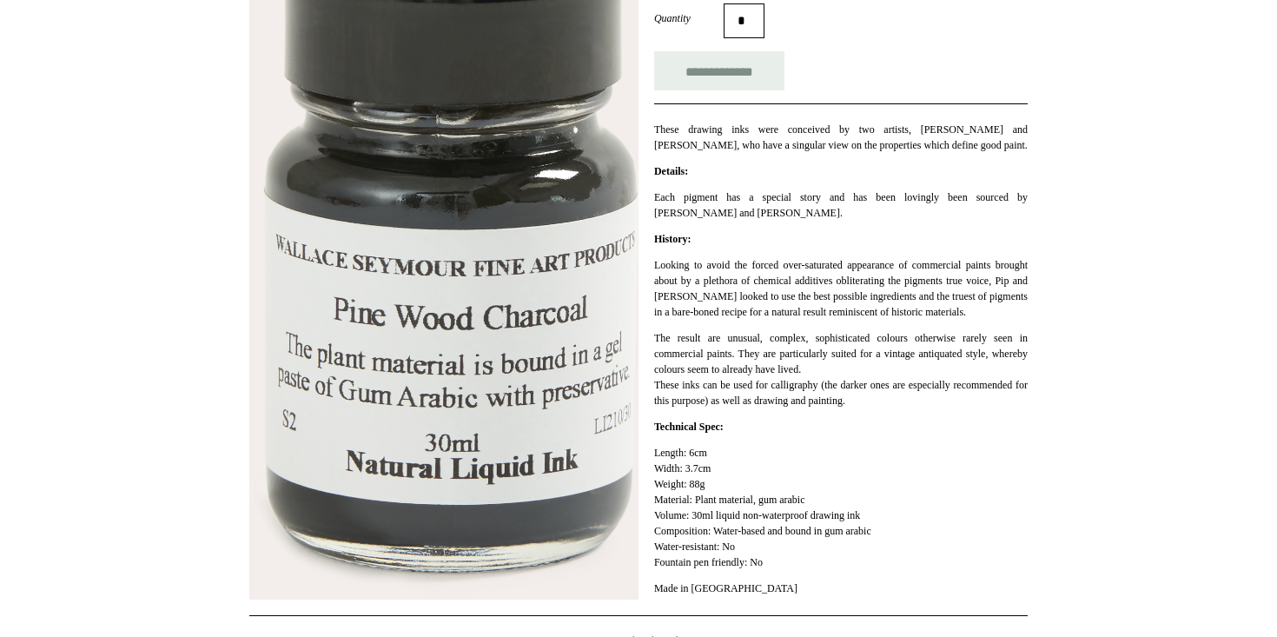
scroll to position [153, 0]
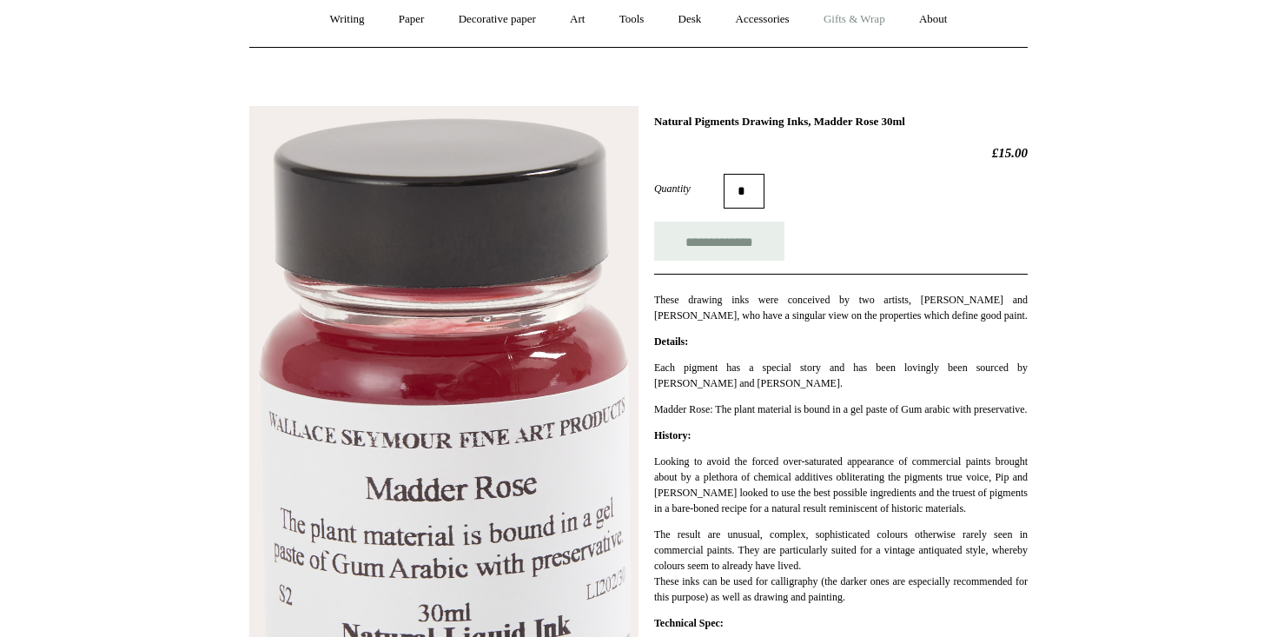
scroll to position [155, 0]
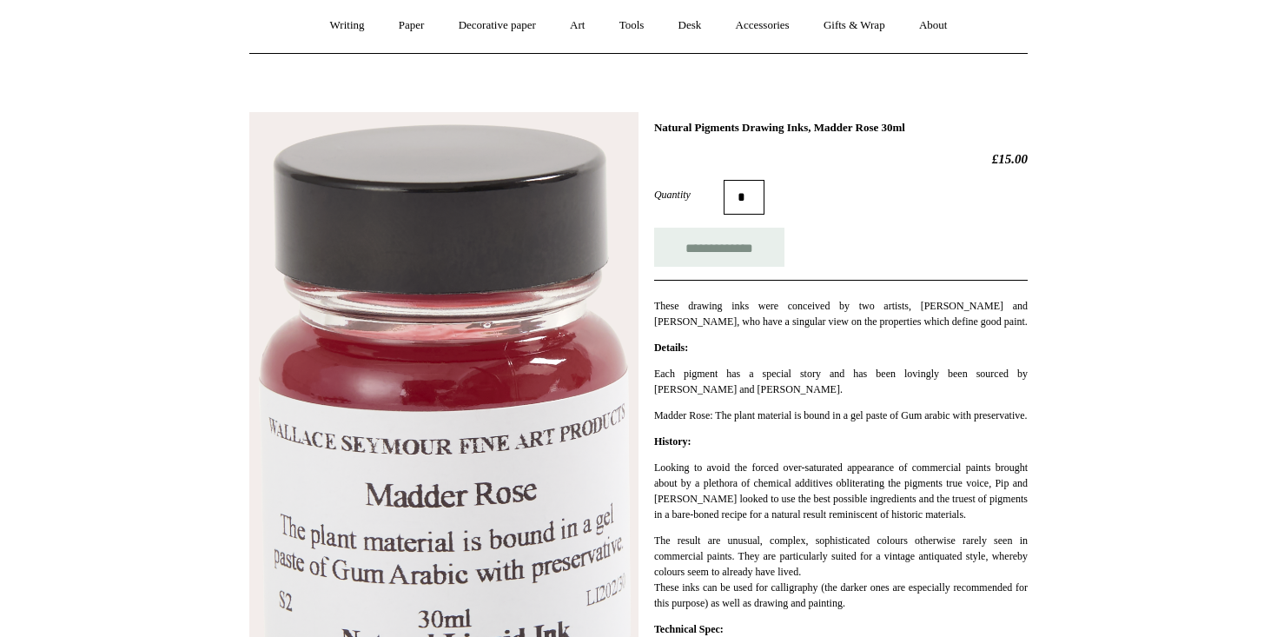
drag, startPoint x: 915, startPoint y: 120, endPoint x: 696, endPoint y: 118, distance: 218.9
click at [696, 119] on div "**********" at bounding box center [638, 459] width 778 height 720
drag, startPoint x: 843, startPoint y: 128, endPoint x: 653, endPoint y: 129, distance: 189.4
click at [653, 129] on div "**********" at bounding box center [638, 459] width 778 height 720
copy h1 "Natural Pigments Drawing Inks,"
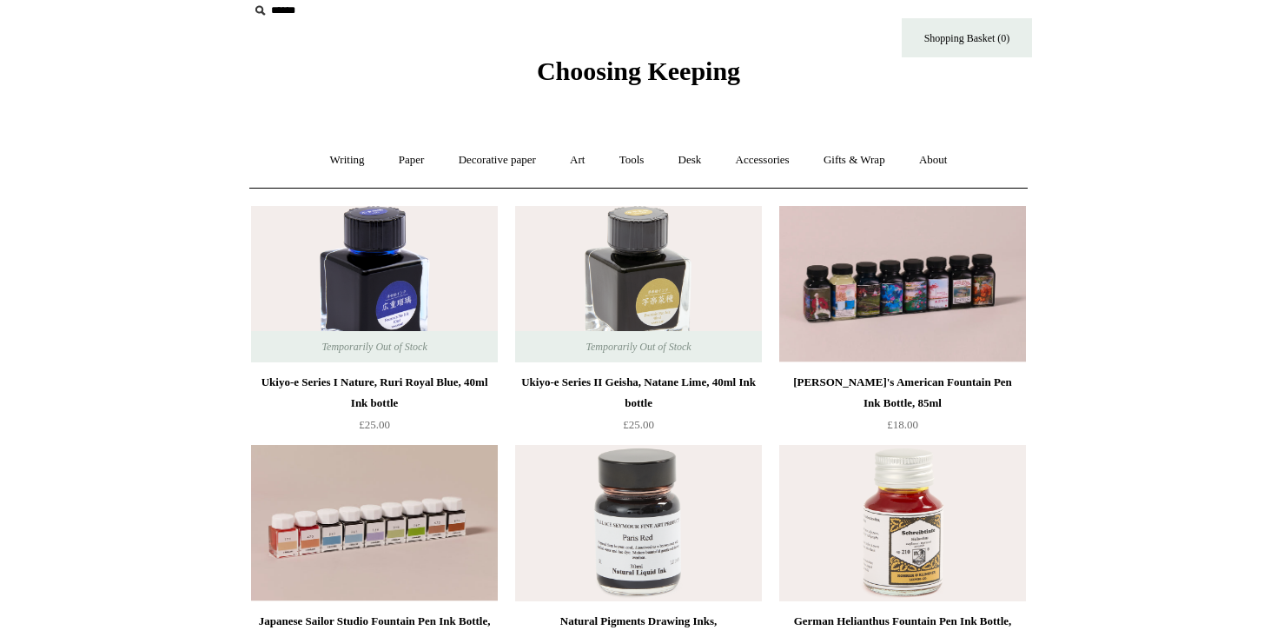
scroll to position [261, 0]
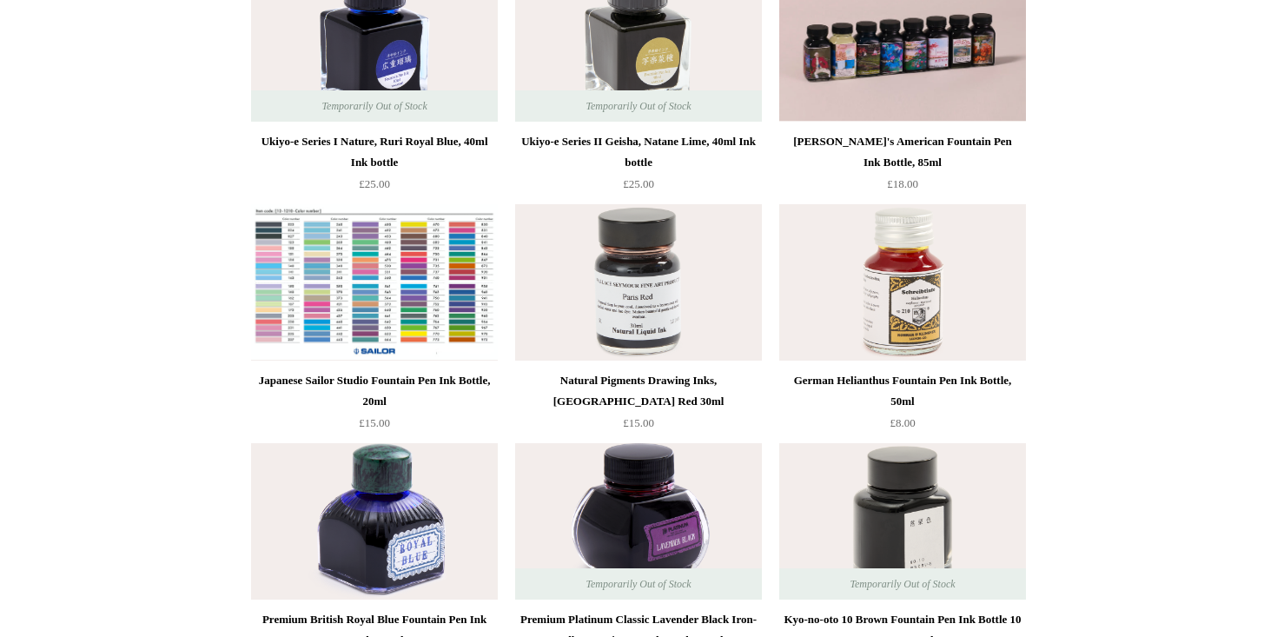
click at [407, 331] on img at bounding box center [374, 282] width 247 height 156
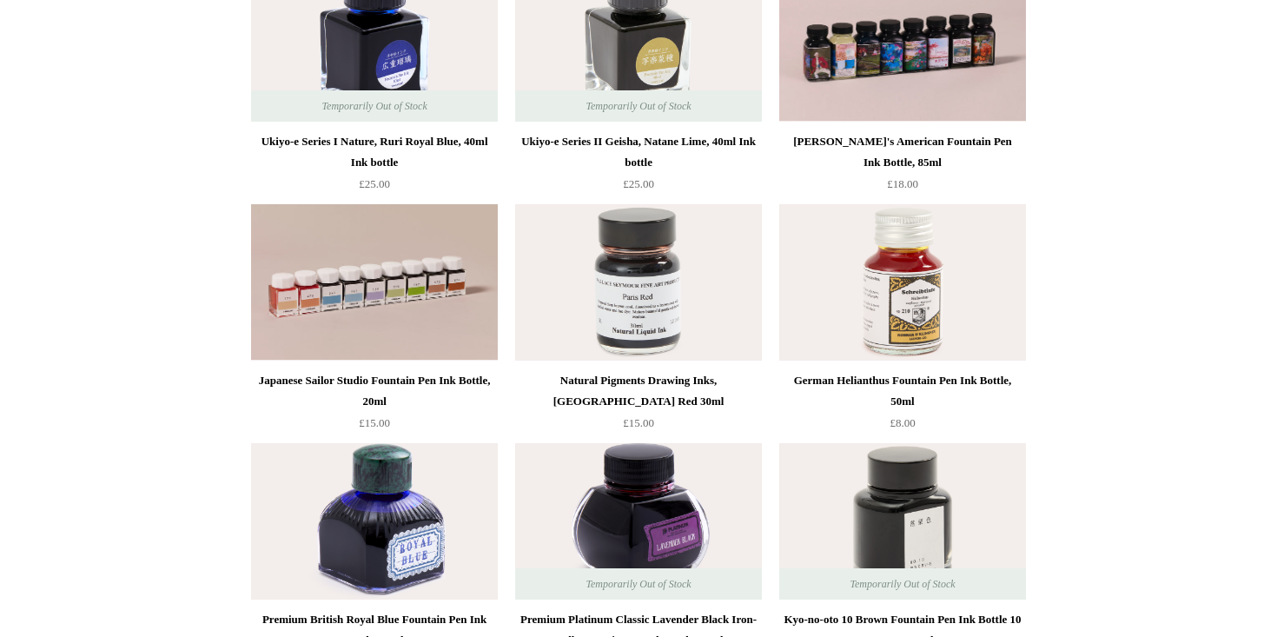
click at [672, 295] on img at bounding box center [638, 282] width 247 height 156
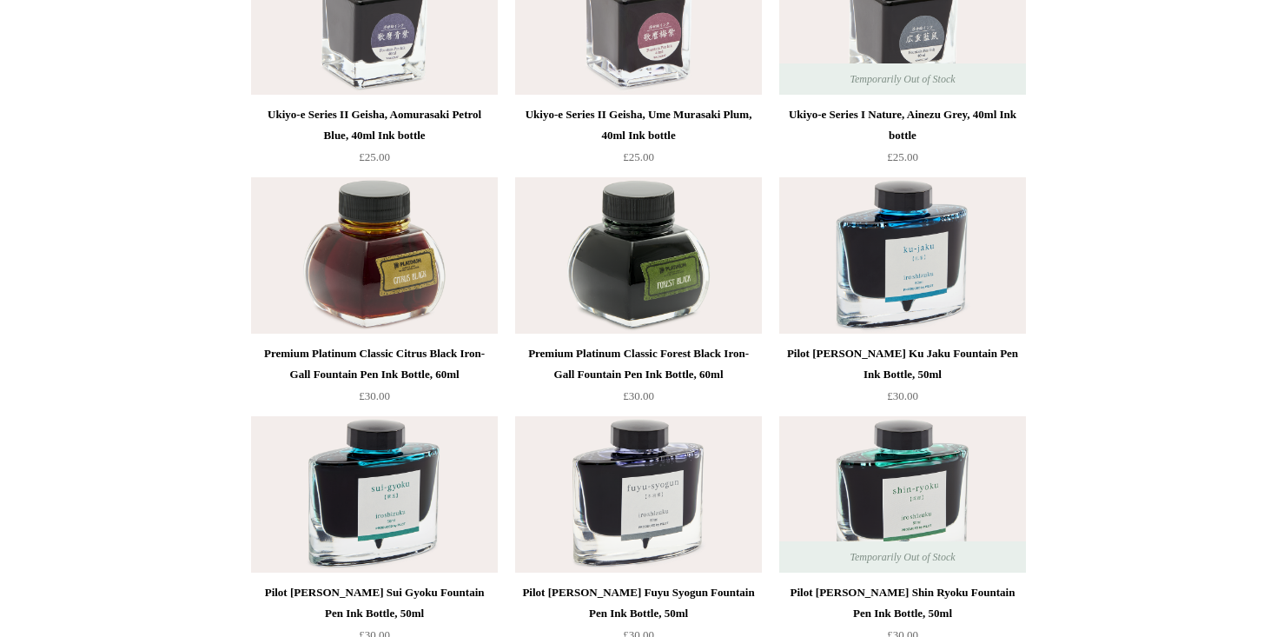
scroll to position [1712, 0]
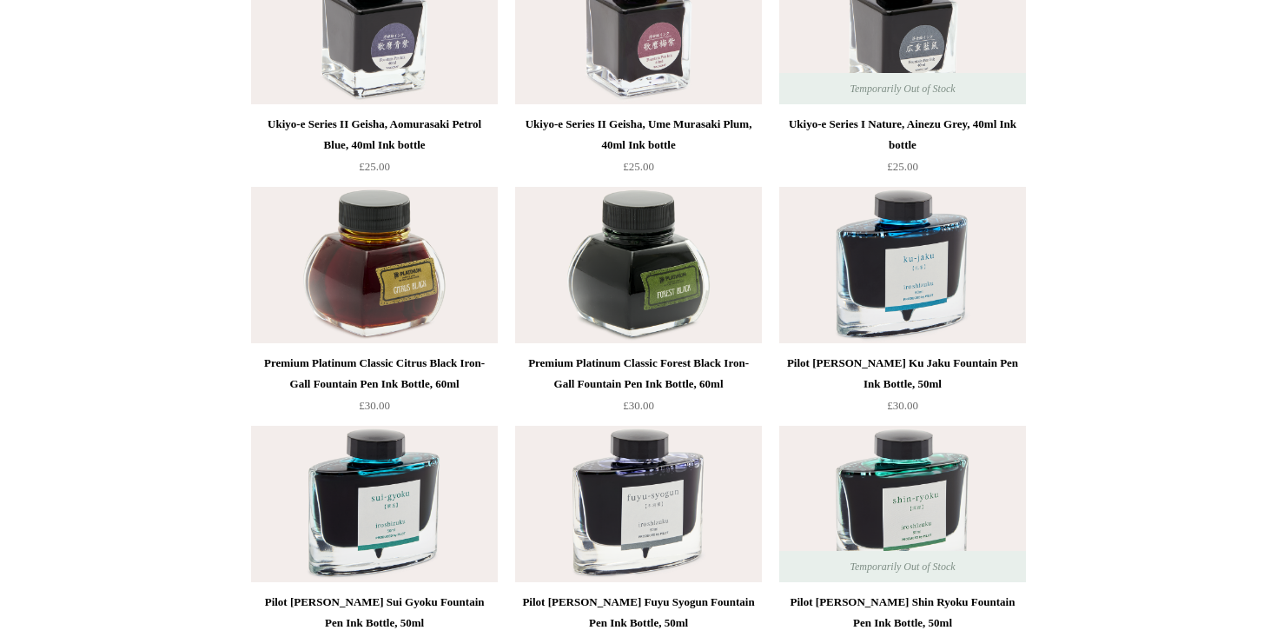
click at [426, 293] on img at bounding box center [374, 265] width 247 height 156
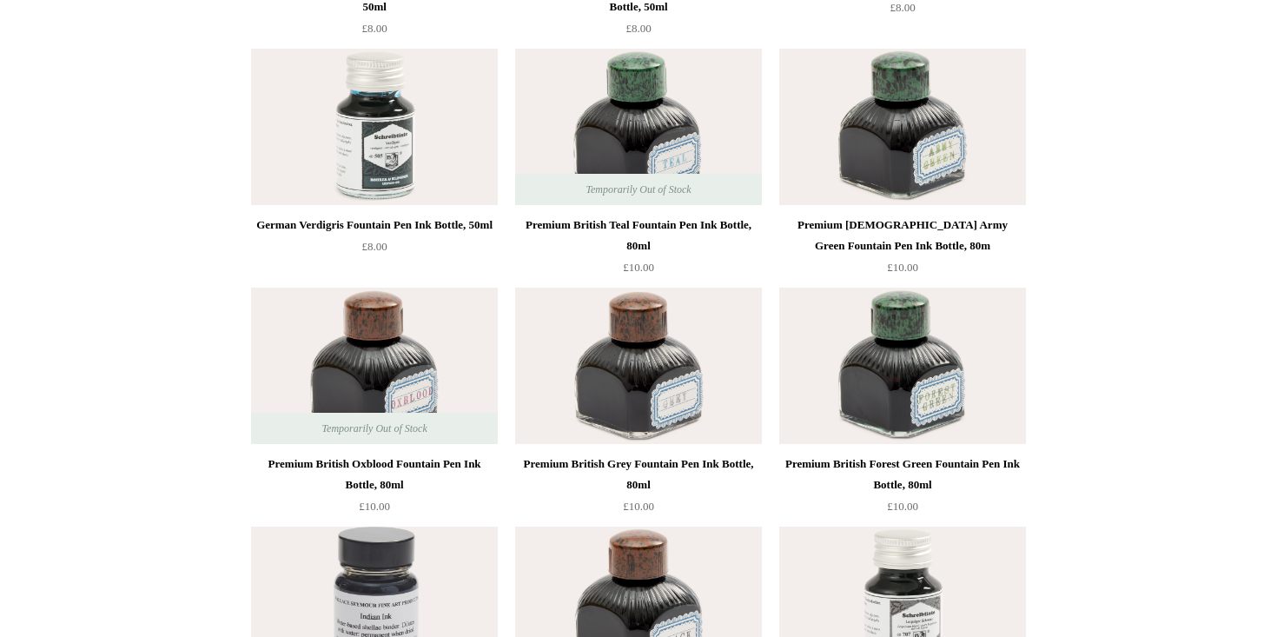
scroll to position [6388, 0]
click at [685, 148] on img at bounding box center [638, 128] width 247 height 156
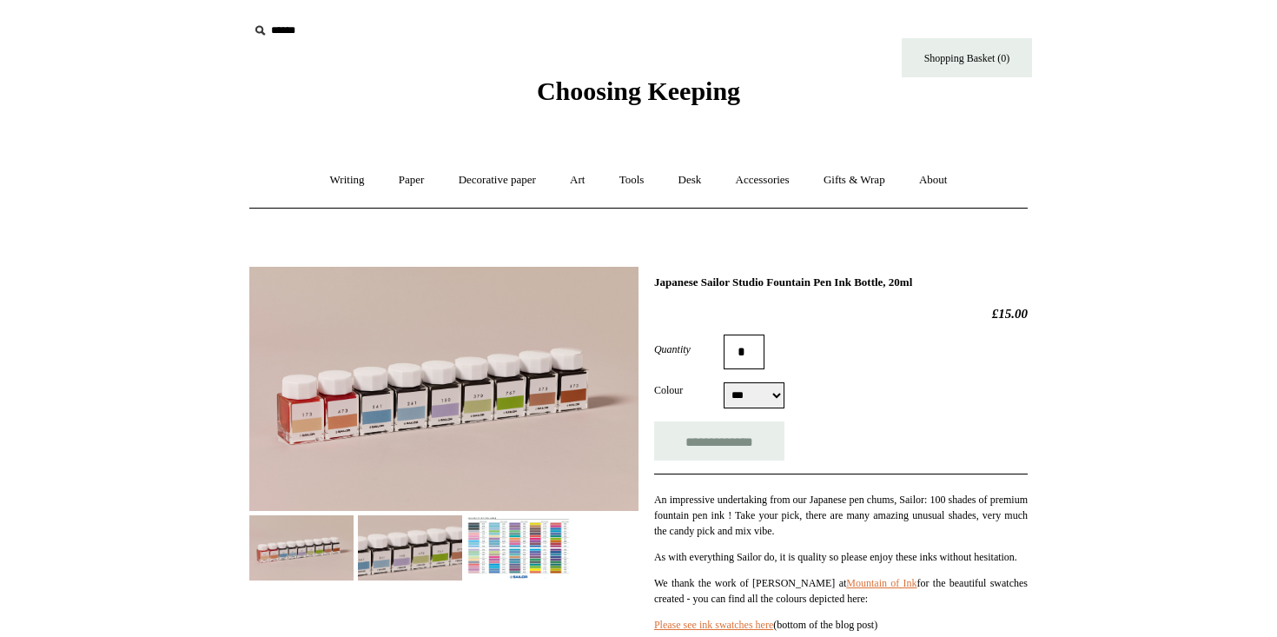
select select "***"
click at [522, 570] on img at bounding box center [519, 547] width 104 height 65
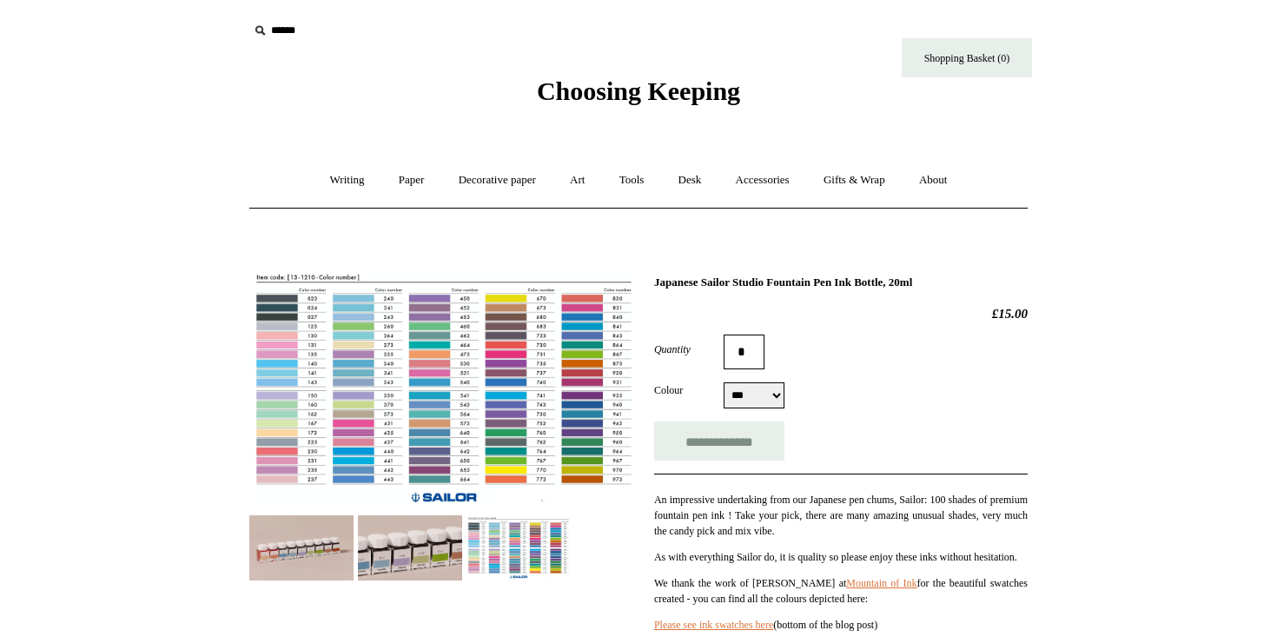
click at [415, 364] on img at bounding box center [443, 389] width 389 height 244
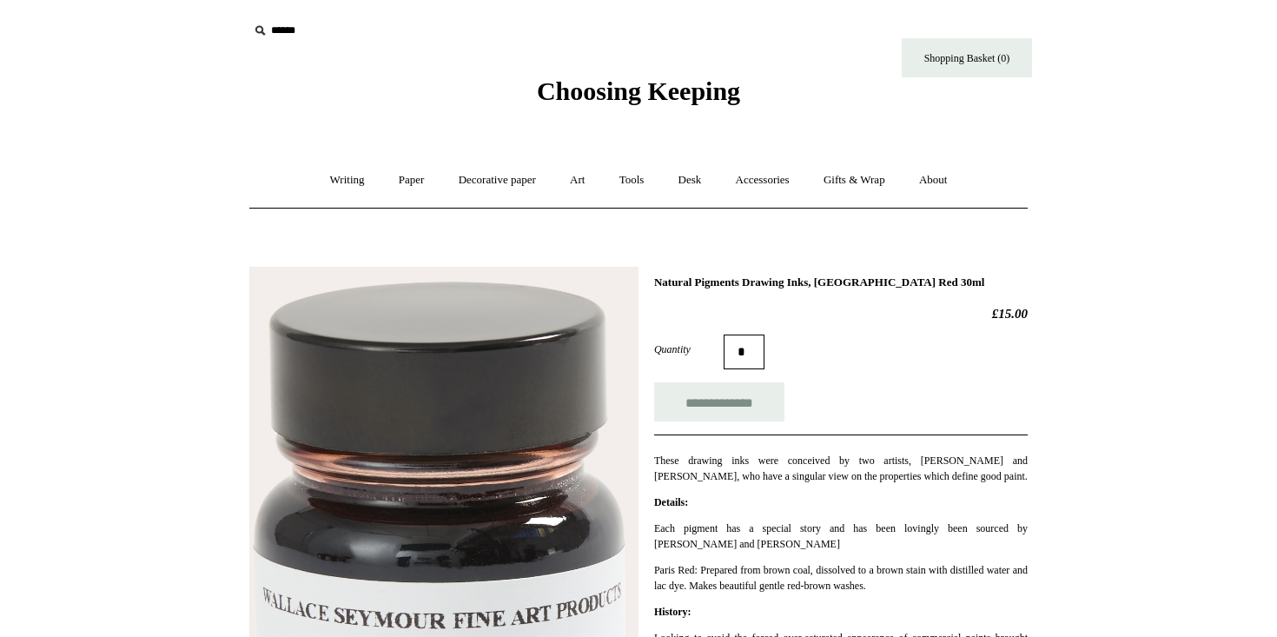
scroll to position [101, 0]
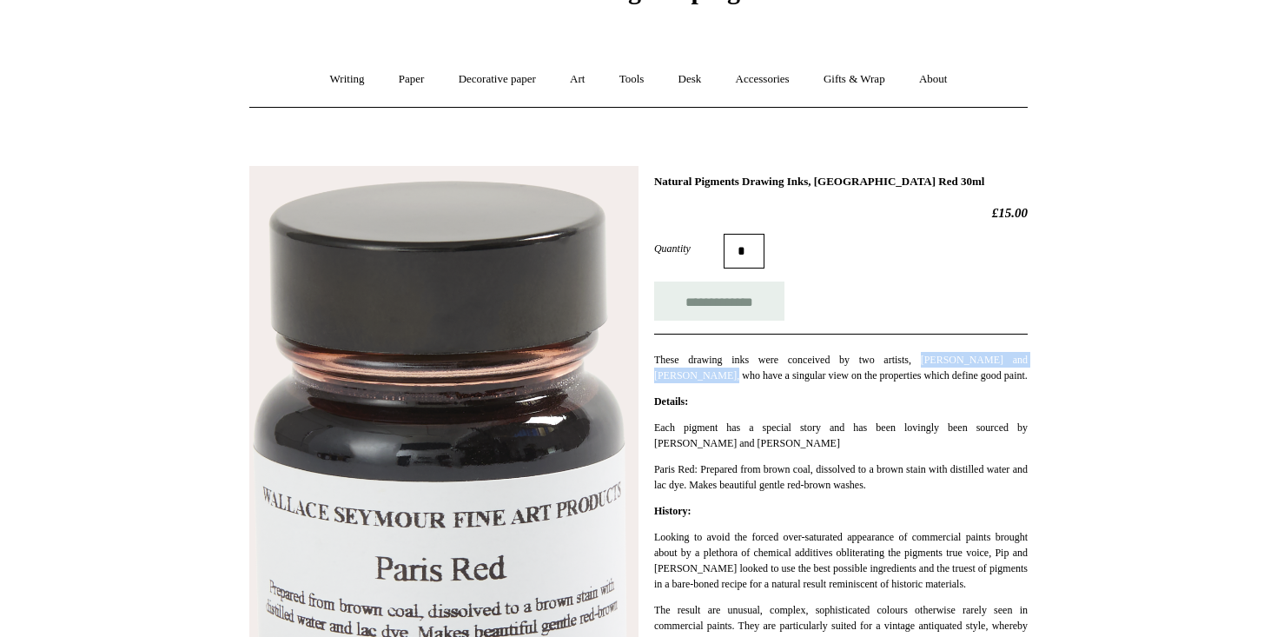
drag, startPoint x: 907, startPoint y: 360, endPoint x: 697, endPoint y: 374, distance: 210.8
click at [698, 374] on p "These drawing inks were conceived by two artists, [PERSON_NAME] and [PERSON_NAM…" at bounding box center [841, 367] width 374 height 31
copy p "[PERSON_NAME] and [PERSON_NAME],"
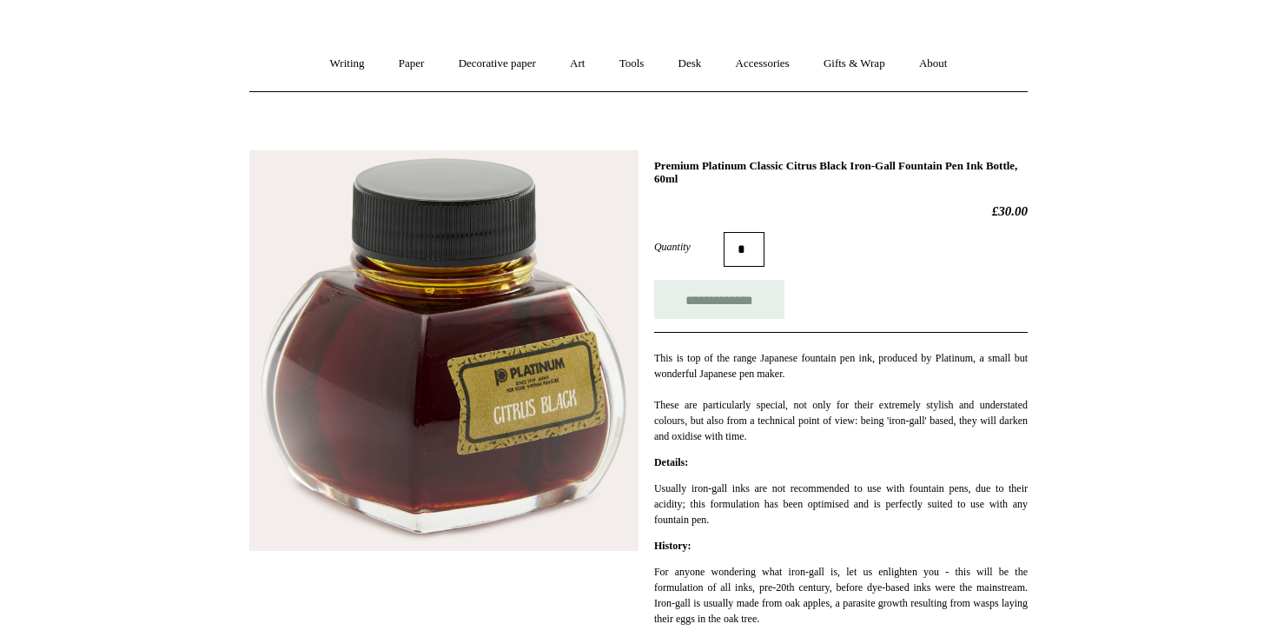
scroll to position [134, 0]
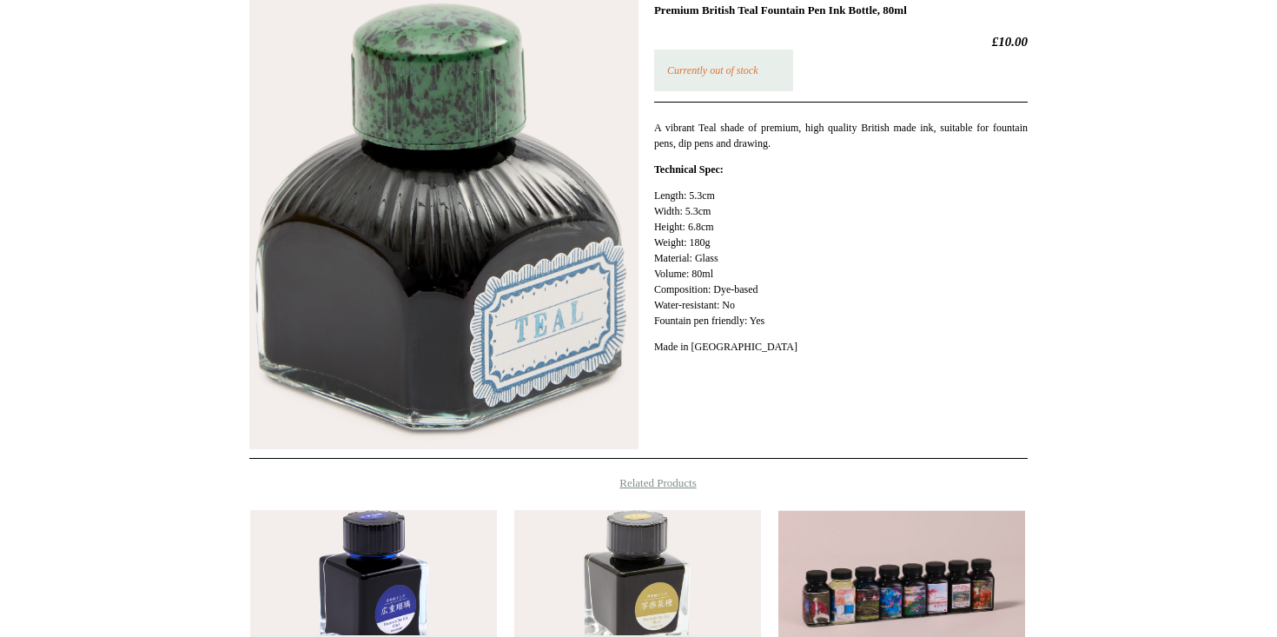
scroll to position [215, 0]
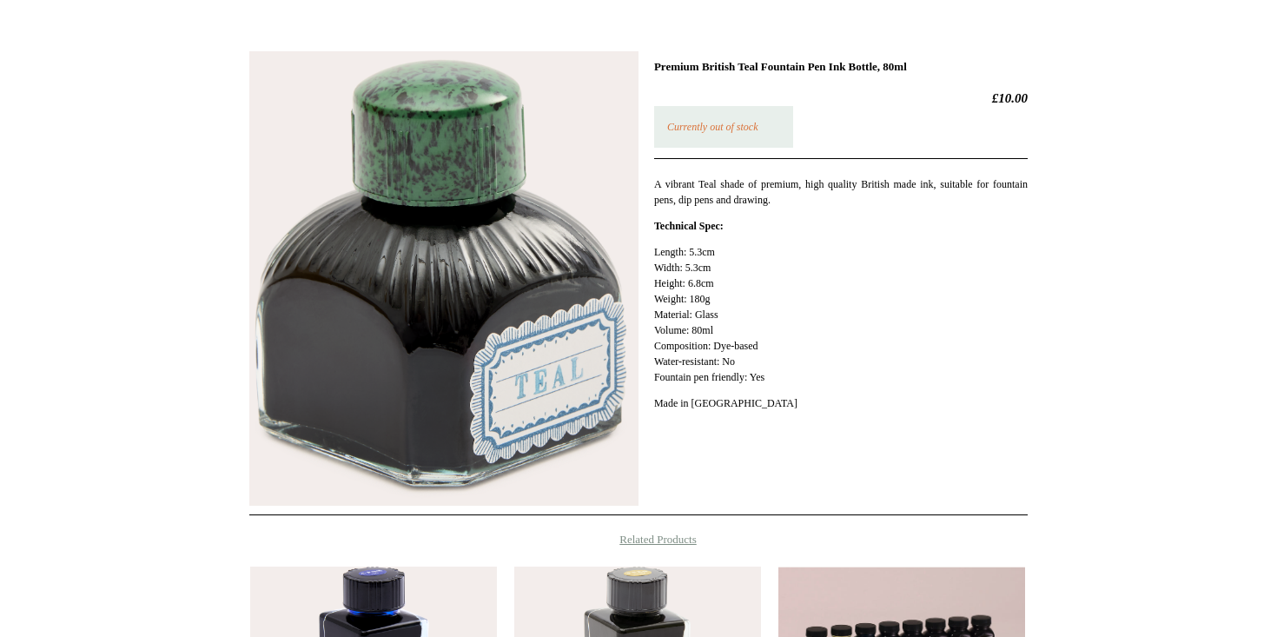
drag, startPoint x: 920, startPoint y: 64, endPoint x: 654, endPoint y: 69, distance: 265.9
click at [655, 69] on h1 "Premium British Teal Fountain Pen Ink Bottle, 80ml" at bounding box center [841, 67] width 374 height 14
copy h1 "Premium British Teal Fountain Pen Ink Bottle"
